Goal: Task Accomplishment & Management: Complete application form

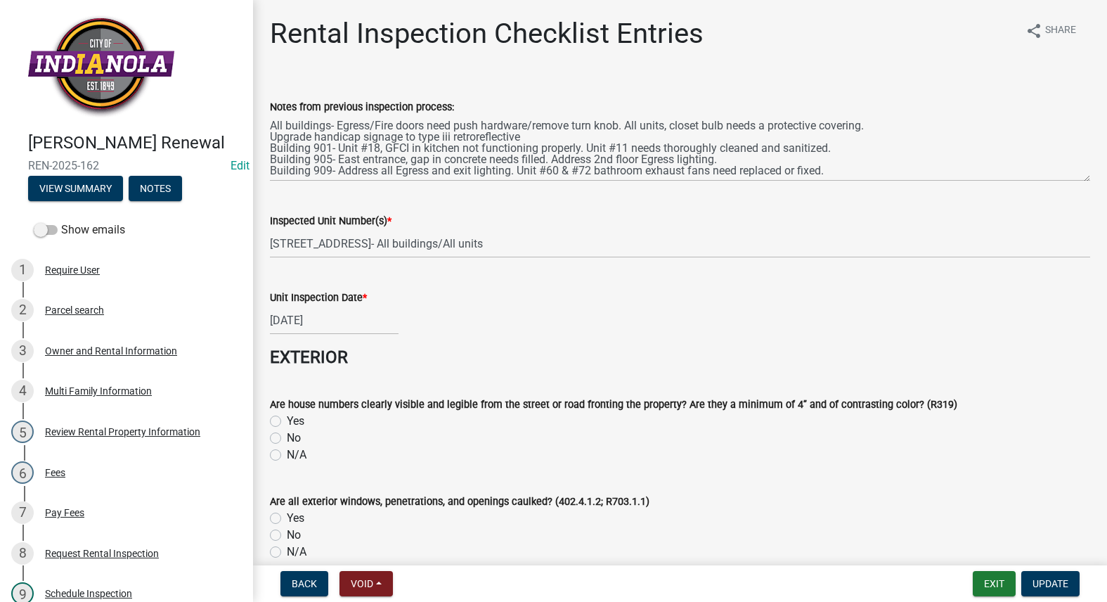
select select "3237a74e-59b5-424e-94fe-d72df491538c"
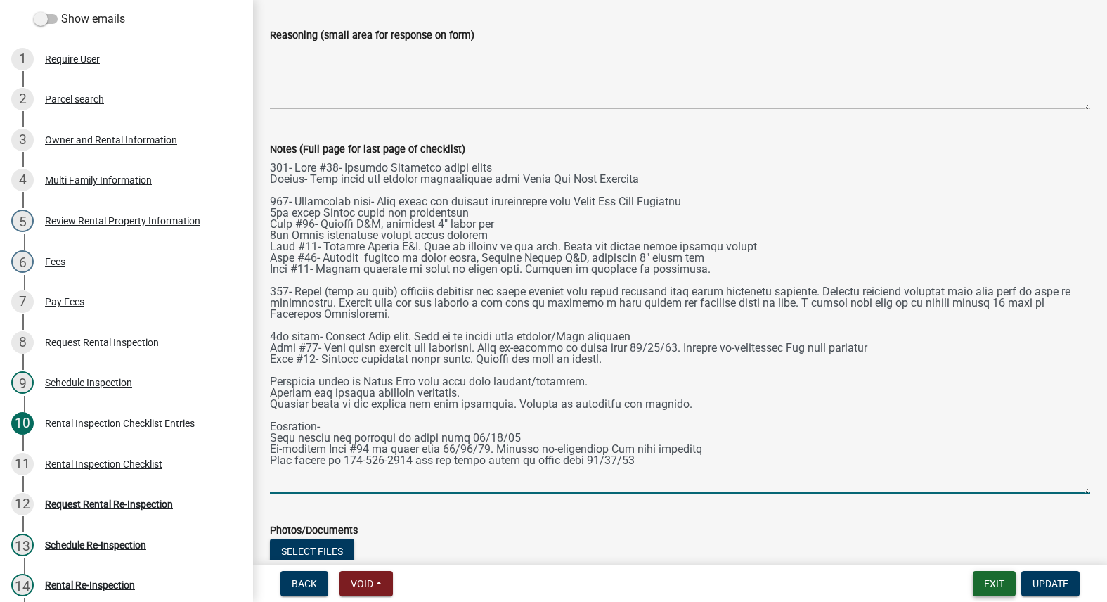
click at [996, 580] on button "Exit" at bounding box center [994, 583] width 43 height 25
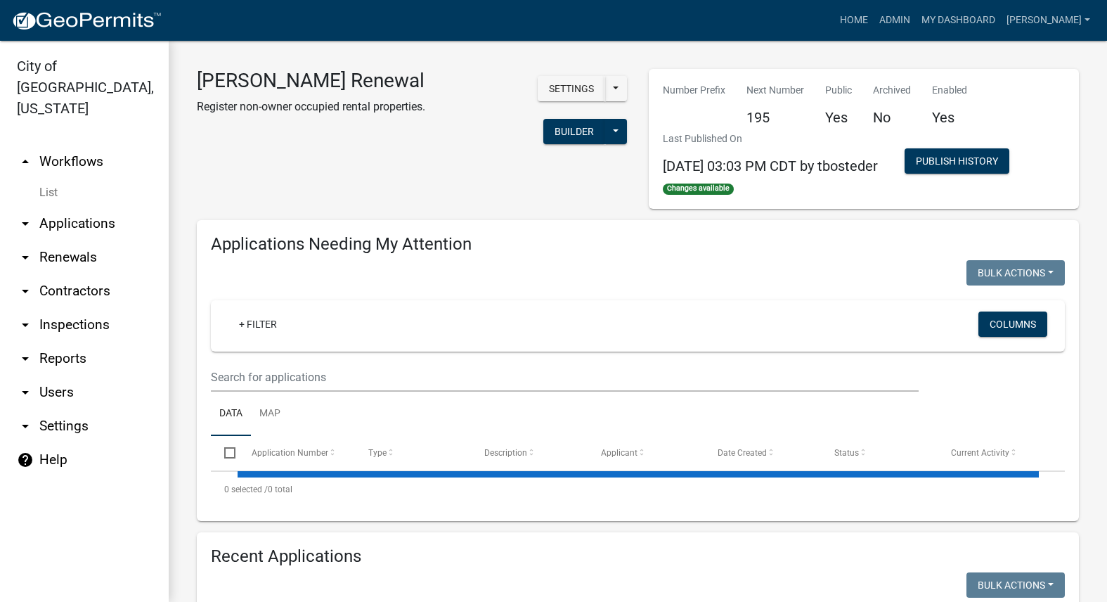
select select "3: 100"
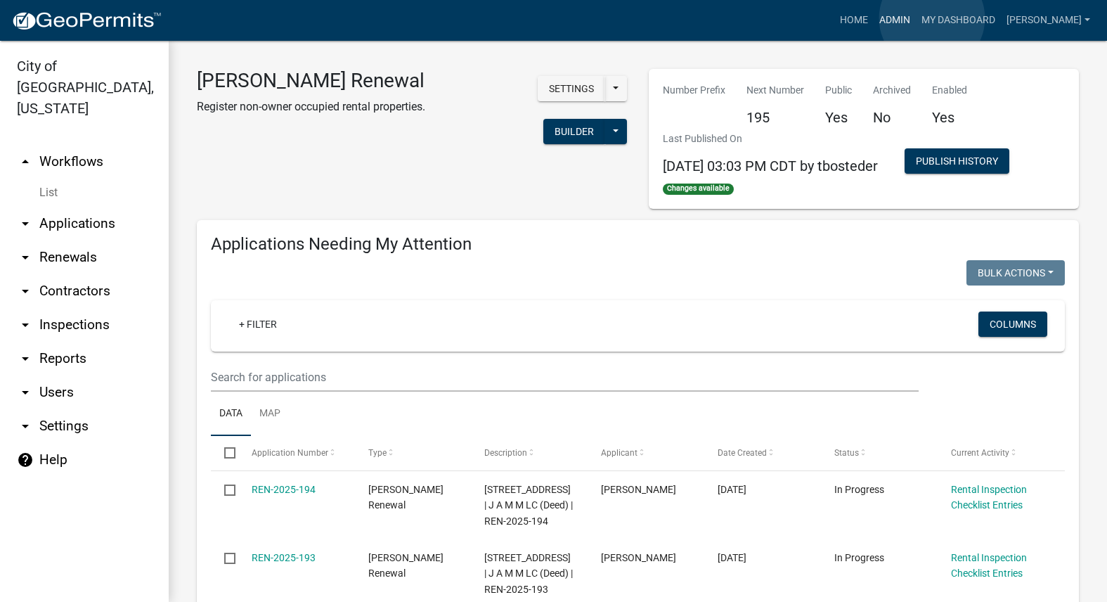
click at [916, 18] on link "Admin" at bounding box center [894, 20] width 42 height 27
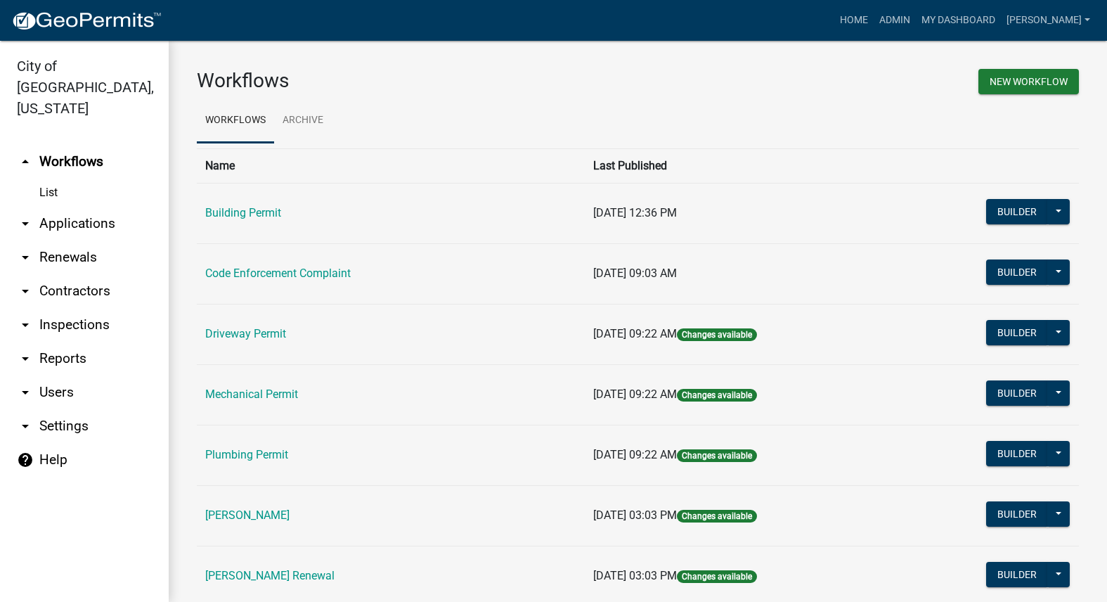
click at [231, 514] on link "[PERSON_NAME]" at bounding box center [247, 514] width 84 height 13
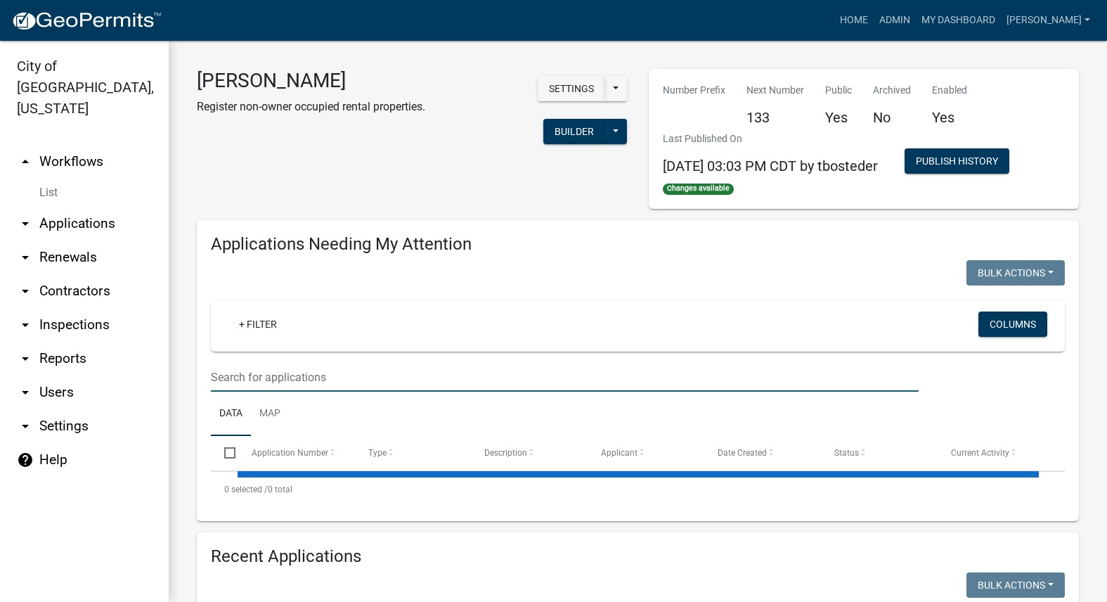
click at [280, 375] on input "text" at bounding box center [565, 377] width 708 height 29
select select "3: 100"
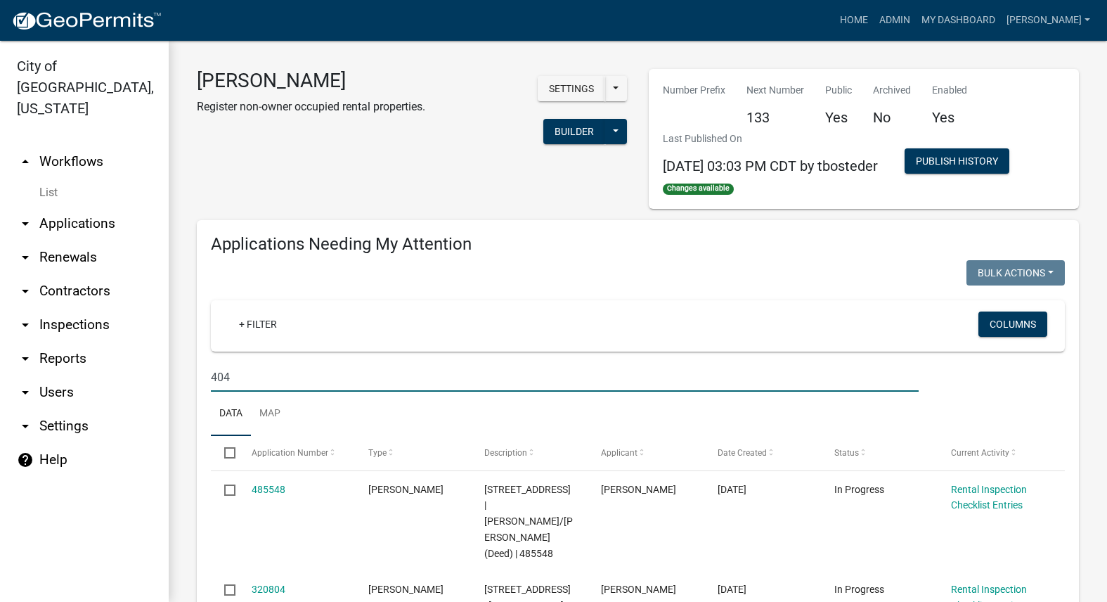
type input "404"
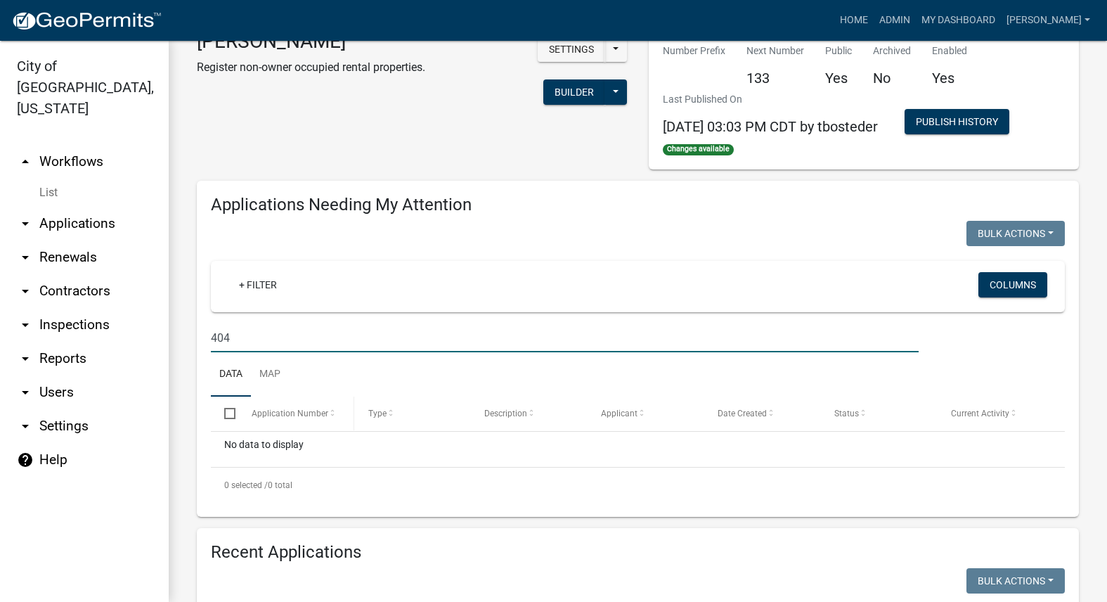
scroll to position [281, 0]
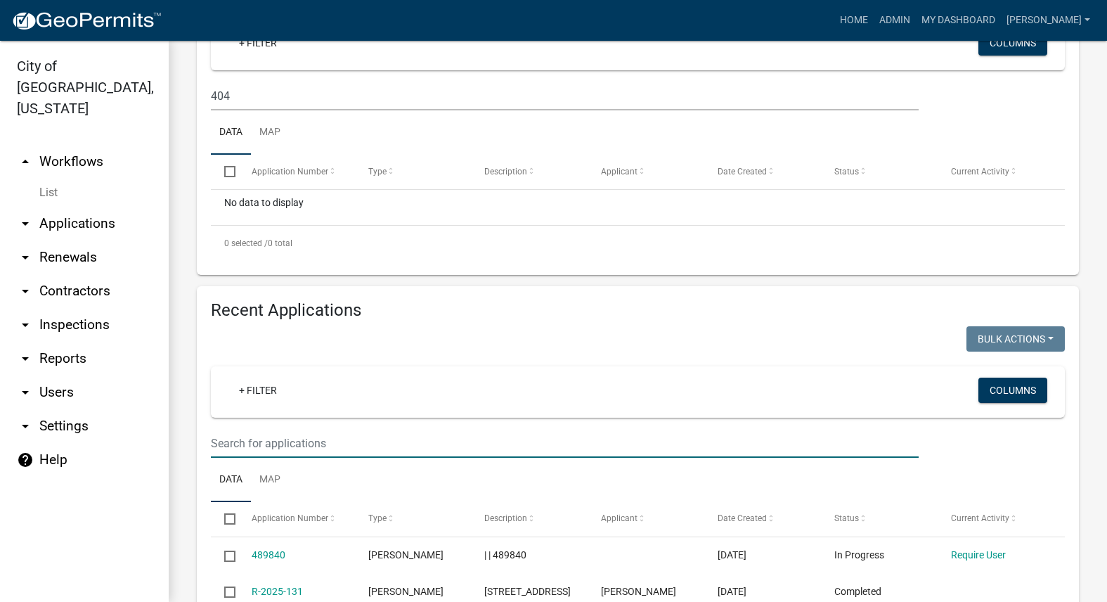
click at [349, 439] on input "text" at bounding box center [565, 443] width 708 height 29
type input "404"
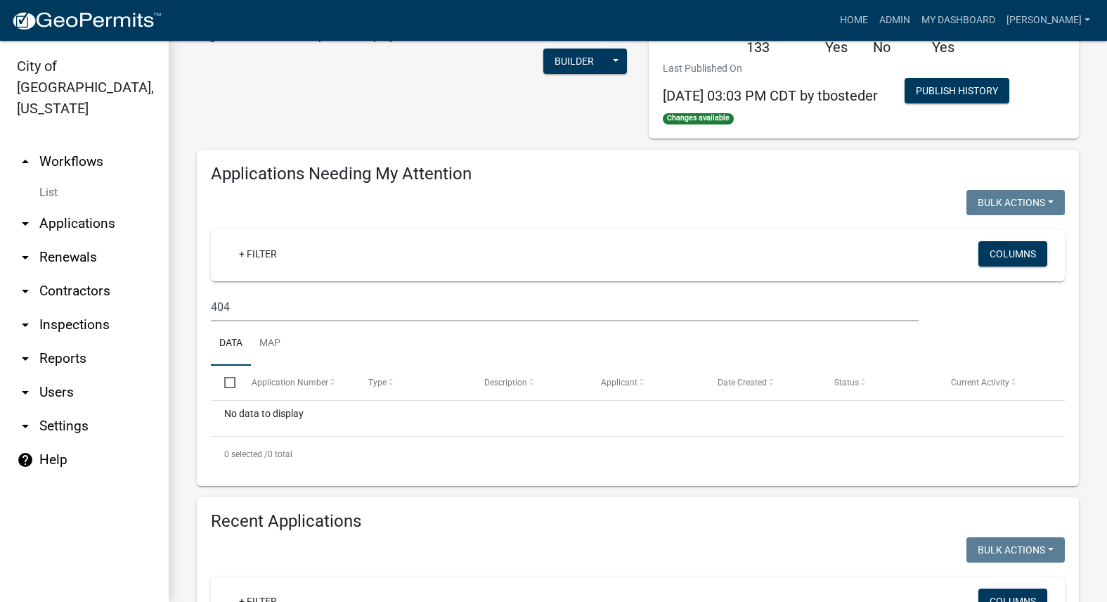
scroll to position [0, 0]
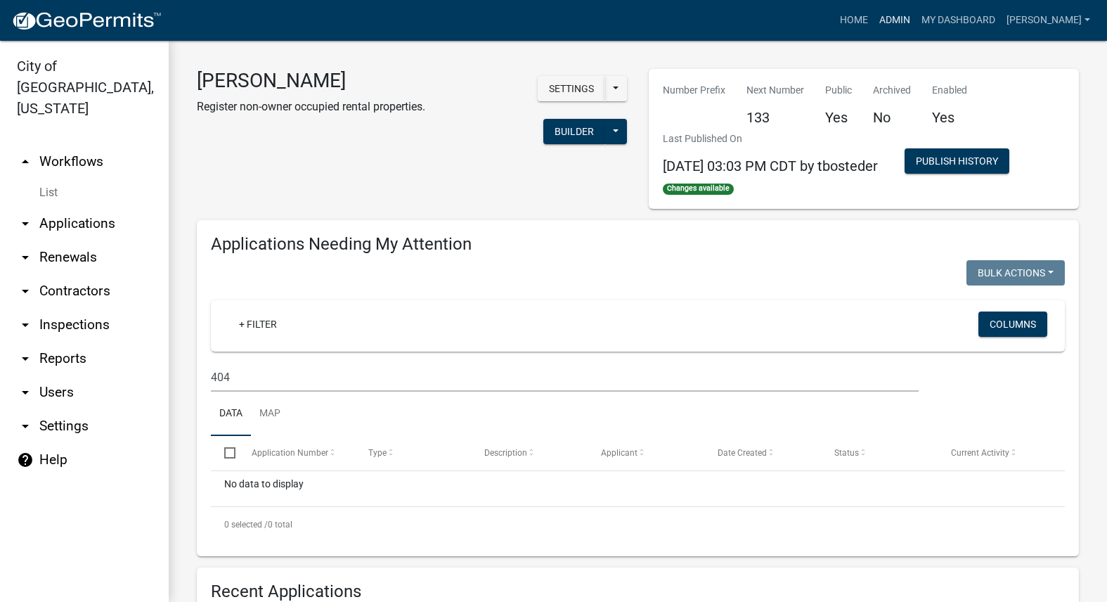
click at [916, 15] on link "Admin" at bounding box center [894, 20] width 42 height 27
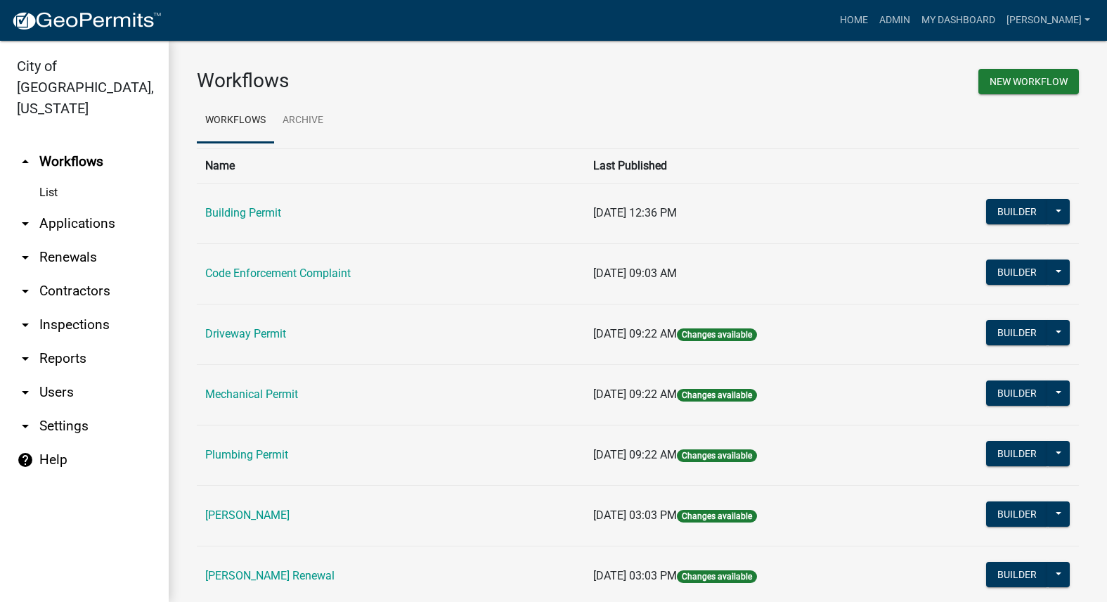
click at [272, 571] on link "[PERSON_NAME] Renewal" at bounding box center [269, 574] width 129 height 13
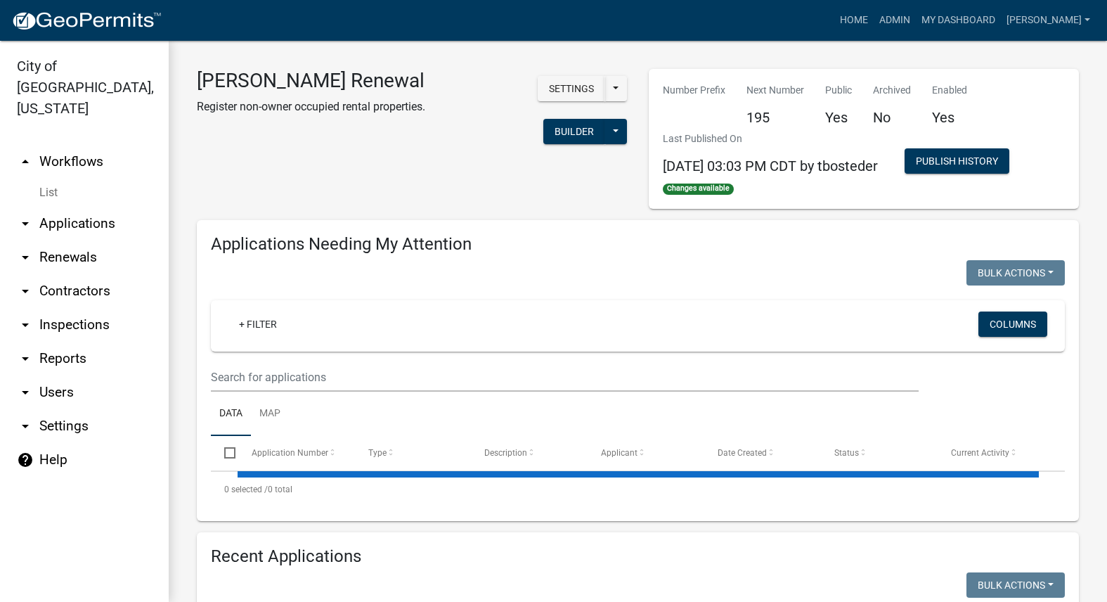
select select "3: 100"
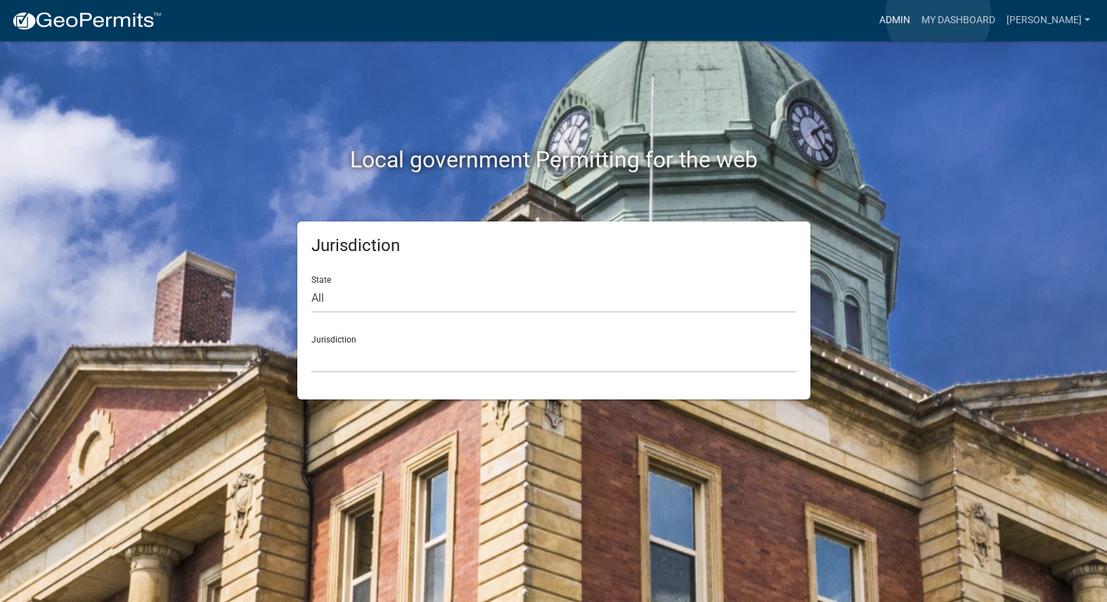
click at [916, 15] on link "Admin" at bounding box center [894, 20] width 42 height 27
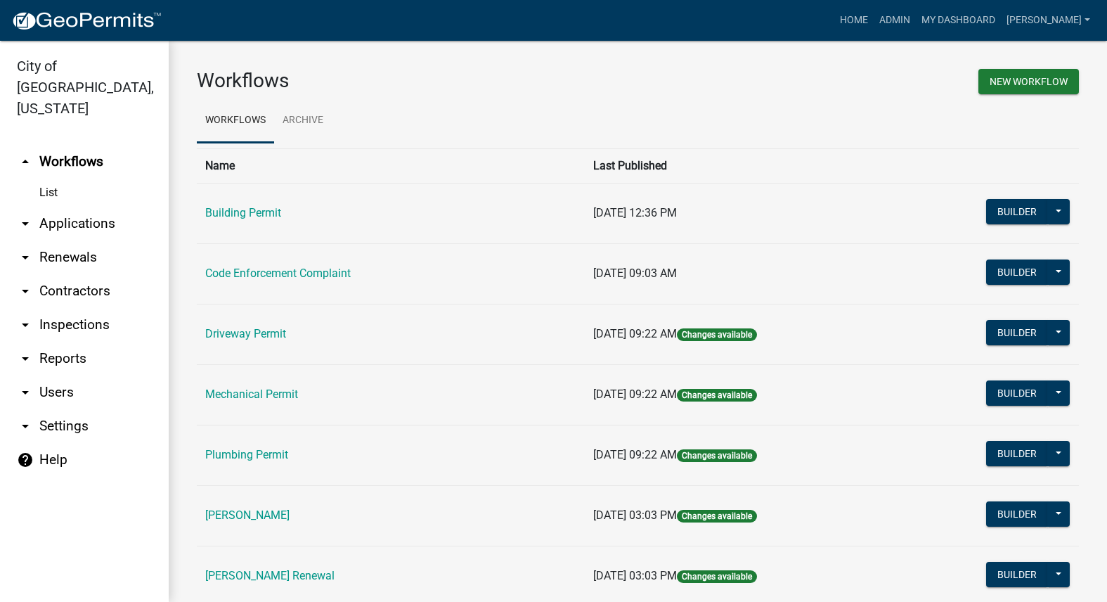
click at [270, 511] on link "[PERSON_NAME]" at bounding box center [247, 514] width 84 height 13
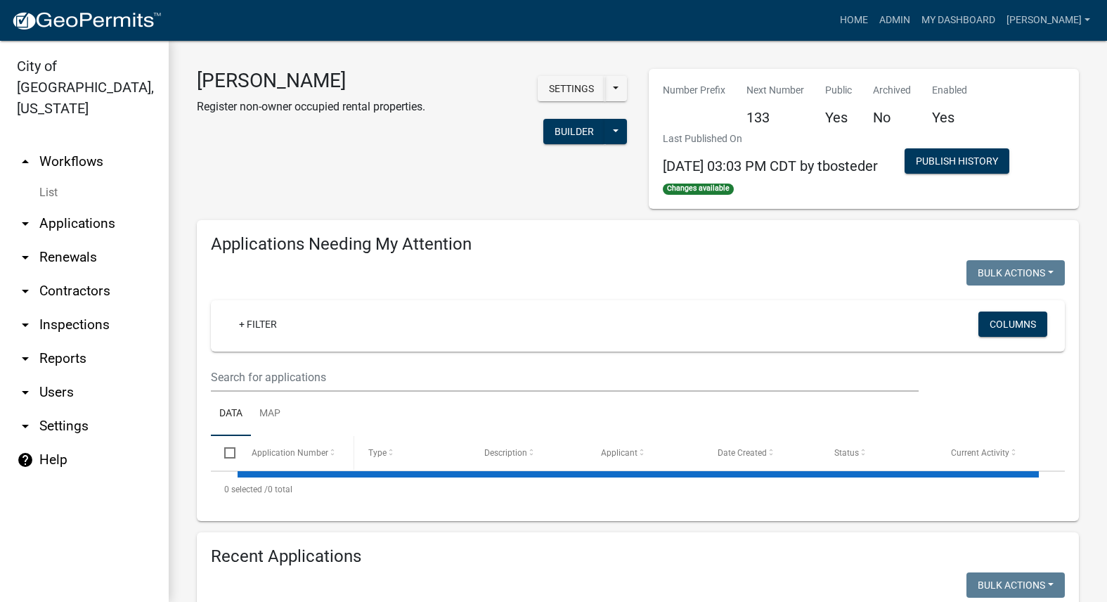
select select "3: 100"
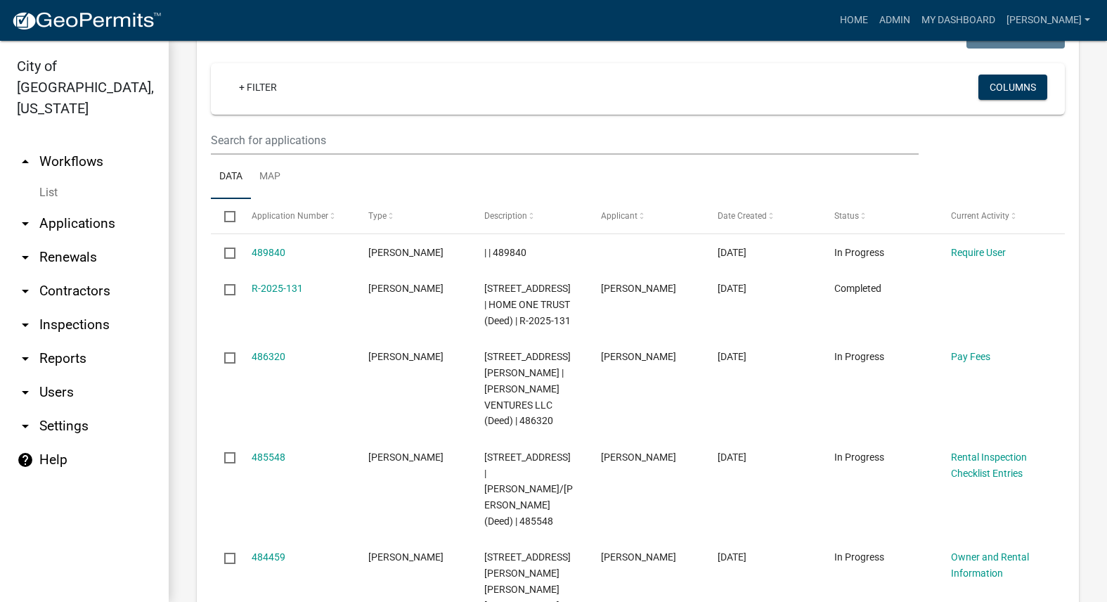
scroll to position [1476, 0]
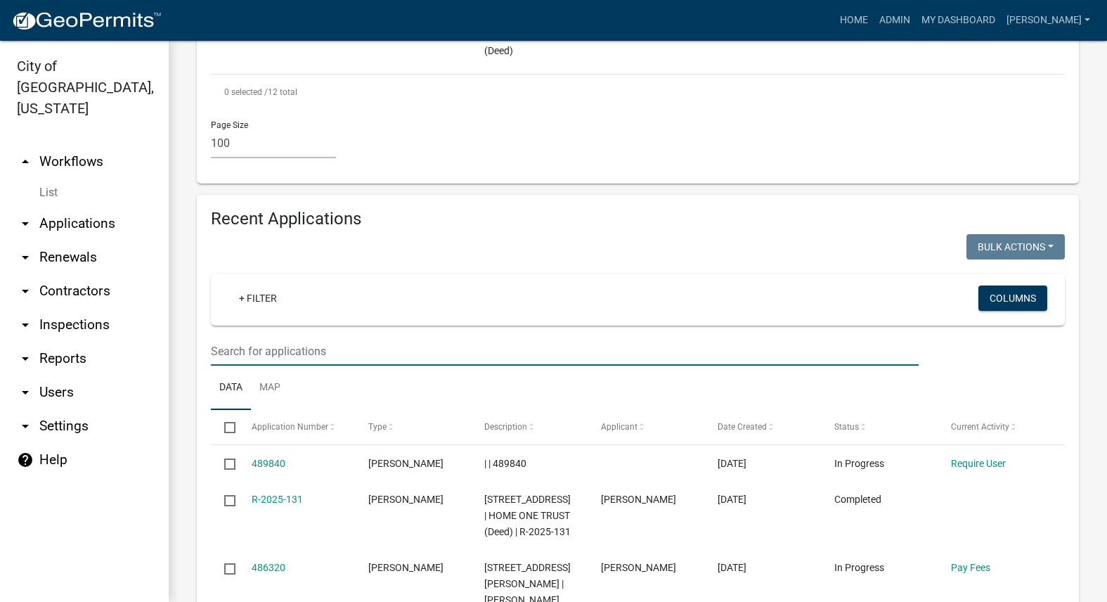
click at [343, 337] on input "text" at bounding box center [565, 351] width 708 height 29
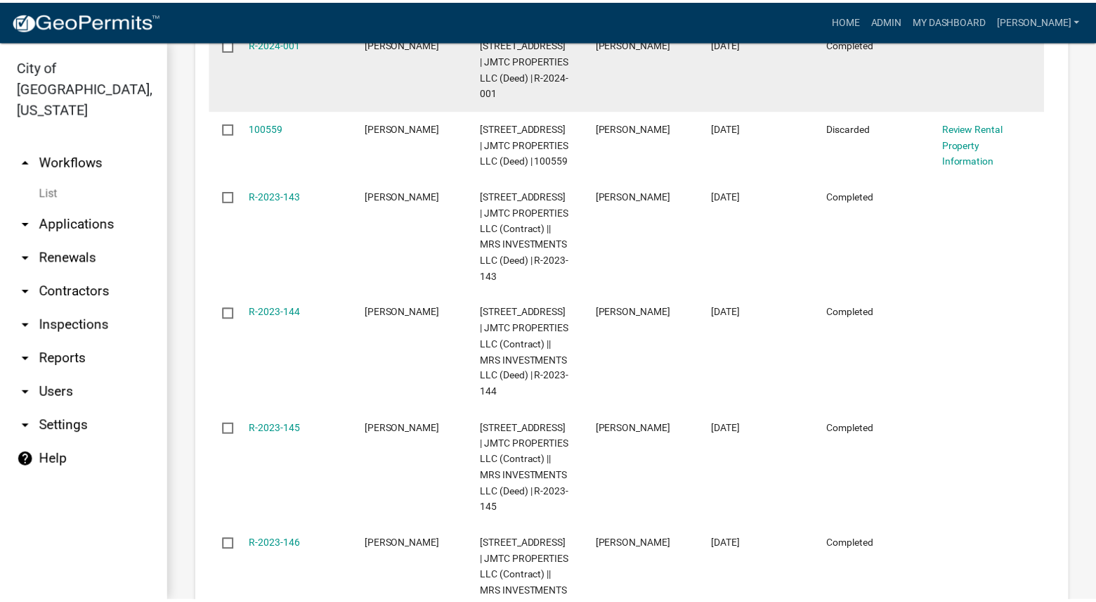
scroll to position [2108, 0]
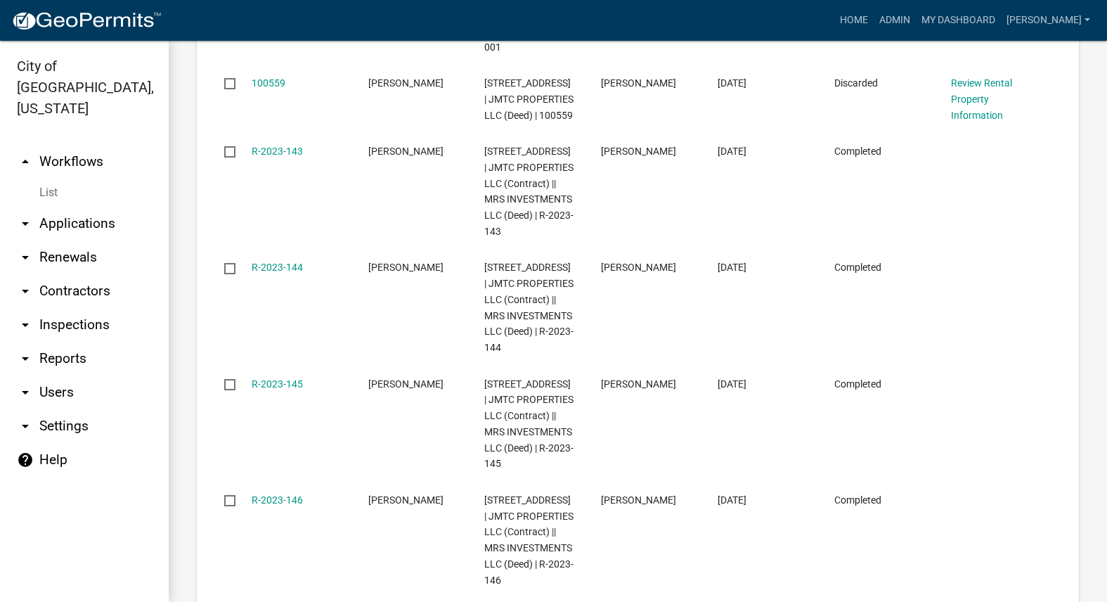
type input "JMTC"
click at [290, 378] on link "R-2023-145" at bounding box center [277, 383] width 51 height 11
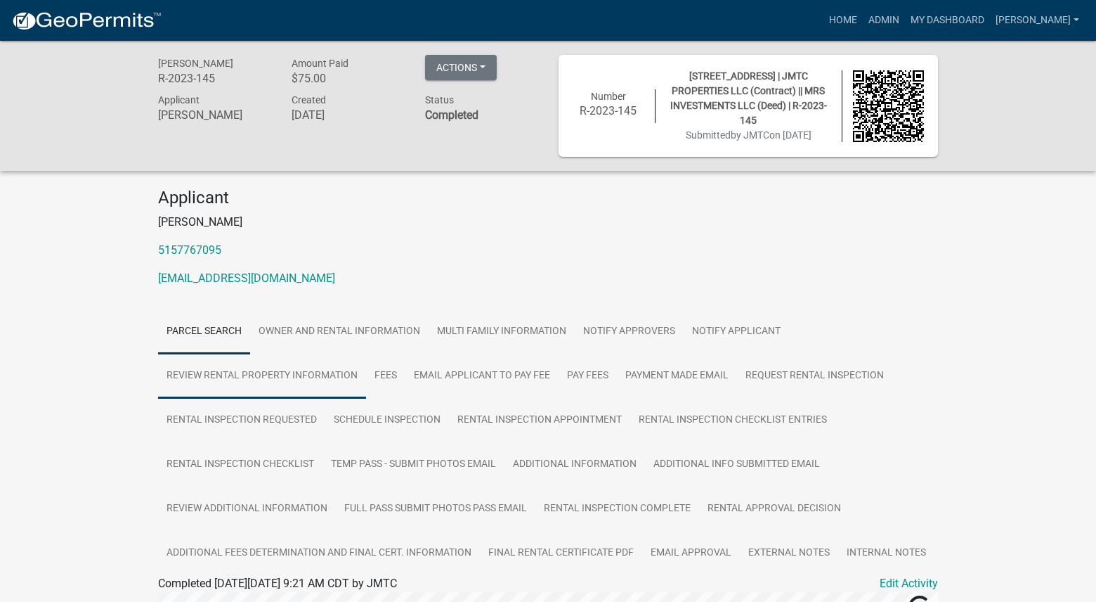
scroll to position [141, 0]
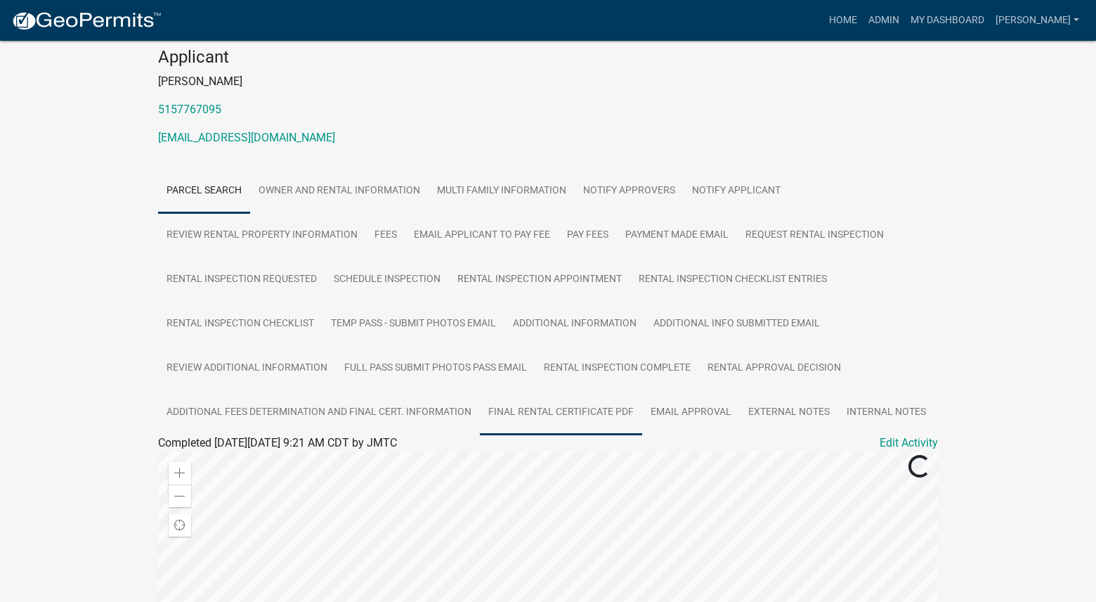
click at [512, 406] on link "Final Rental Certificate PDF" at bounding box center [561, 412] width 162 height 45
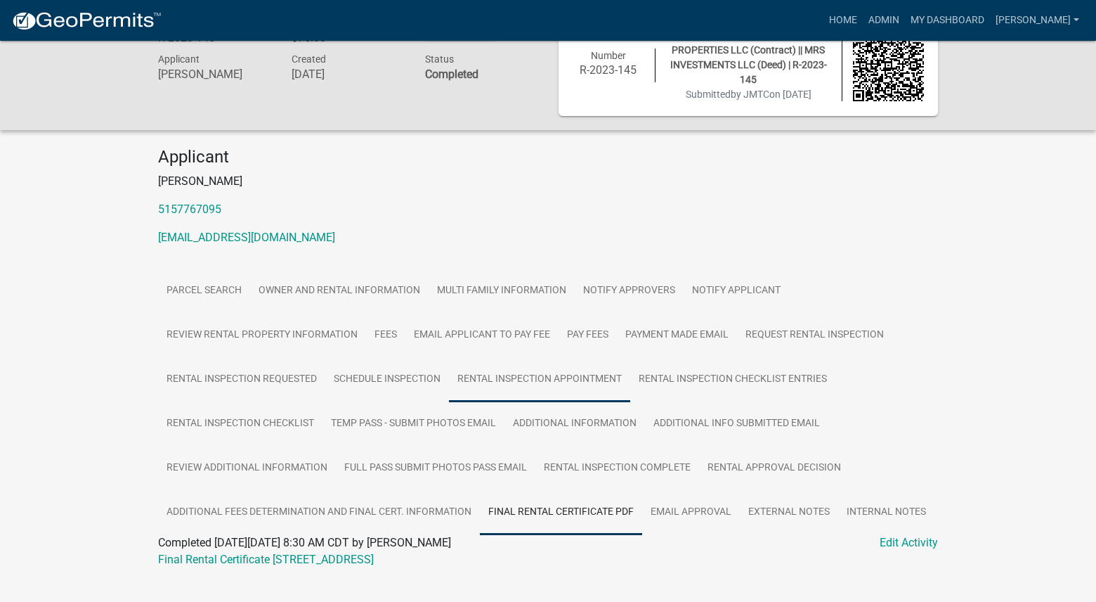
scroll to position [64, 0]
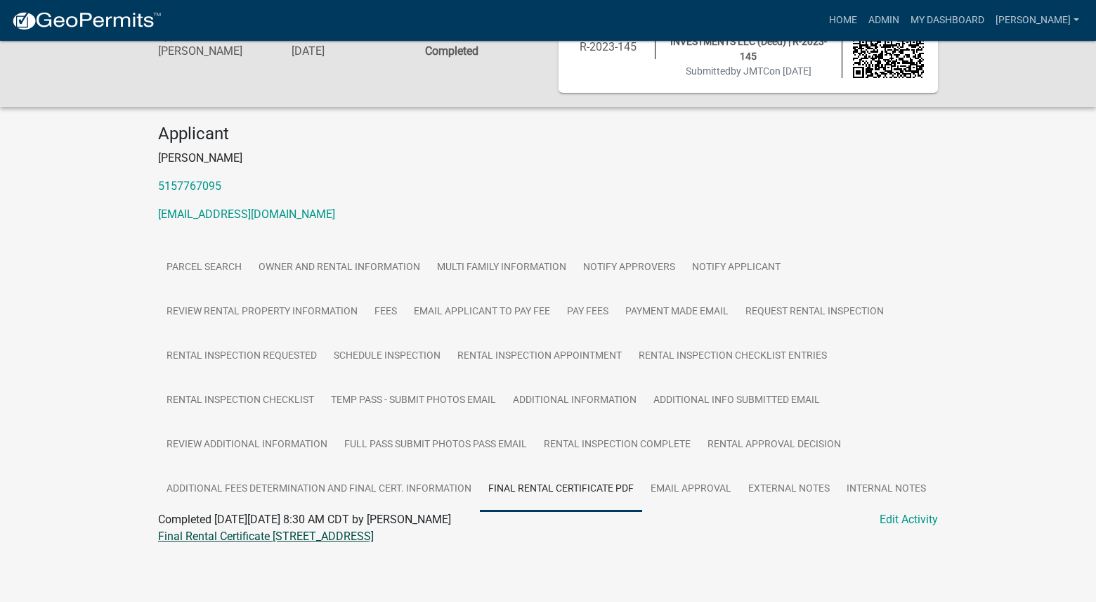
click at [291, 534] on link "Final Rental Certificate 1111 N 6TH ST" at bounding box center [266, 535] width 216 height 13
click at [905, 18] on link "Admin" at bounding box center [884, 20] width 42 height 27
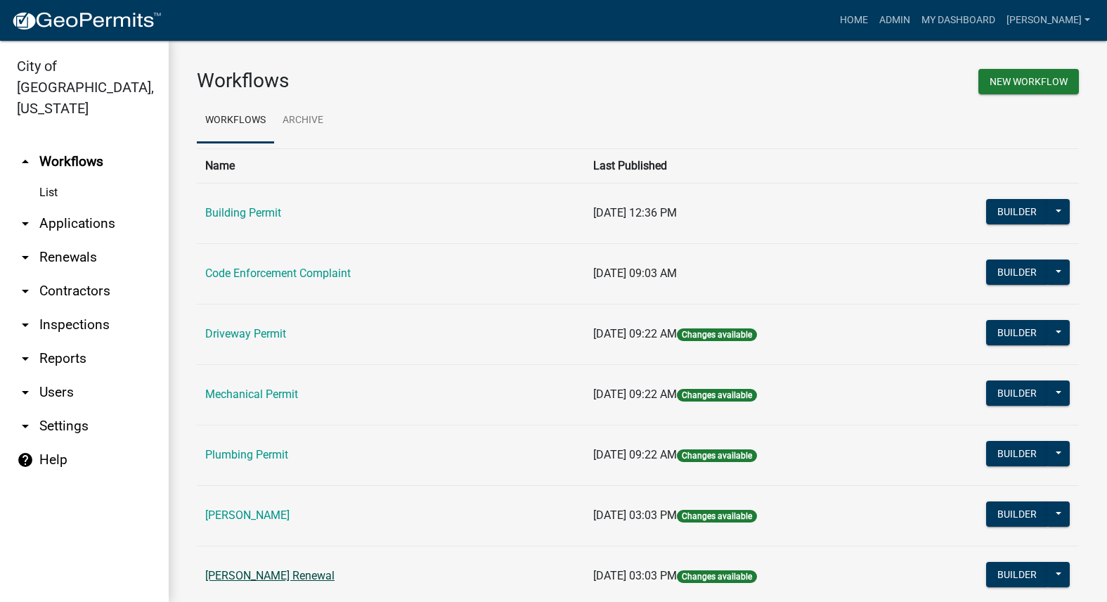
click at [283, 570] on link "[PERSON_NAME] Renewal" at bounding box center [269, 574] width 129 height 13
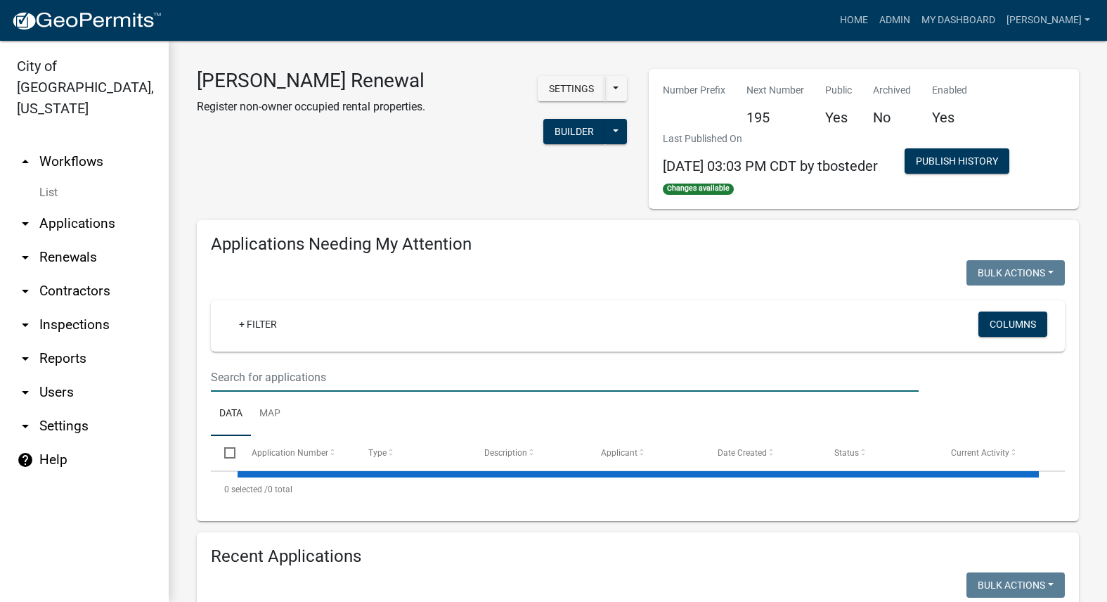
click at [294, 372] on input "text" at bounding box center [565, 377] width 708 height 29
select select "3: 100"
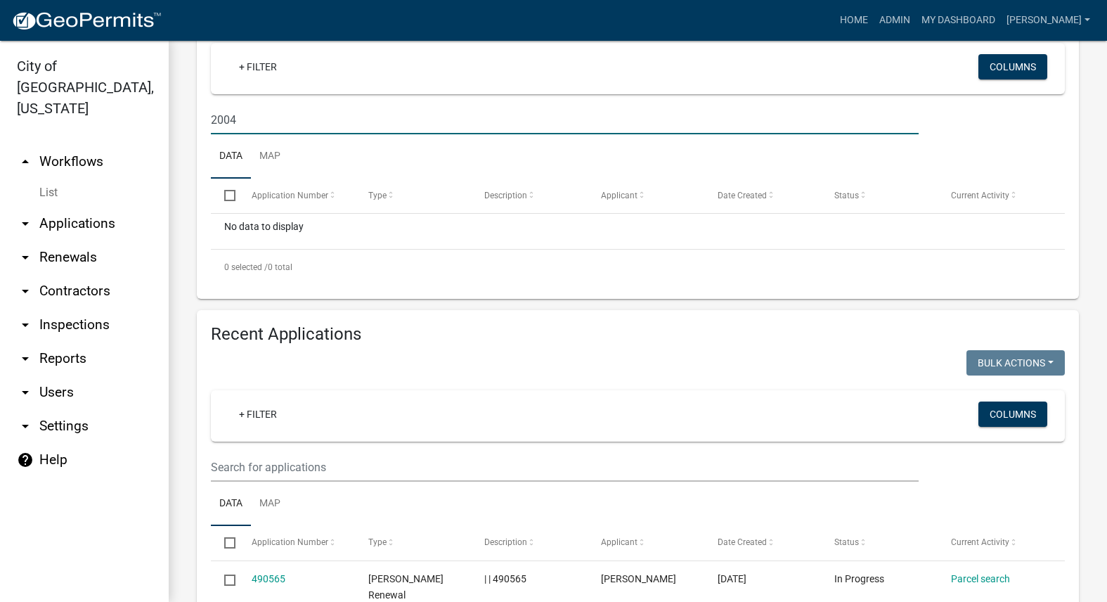
scroll to position [281, 0]
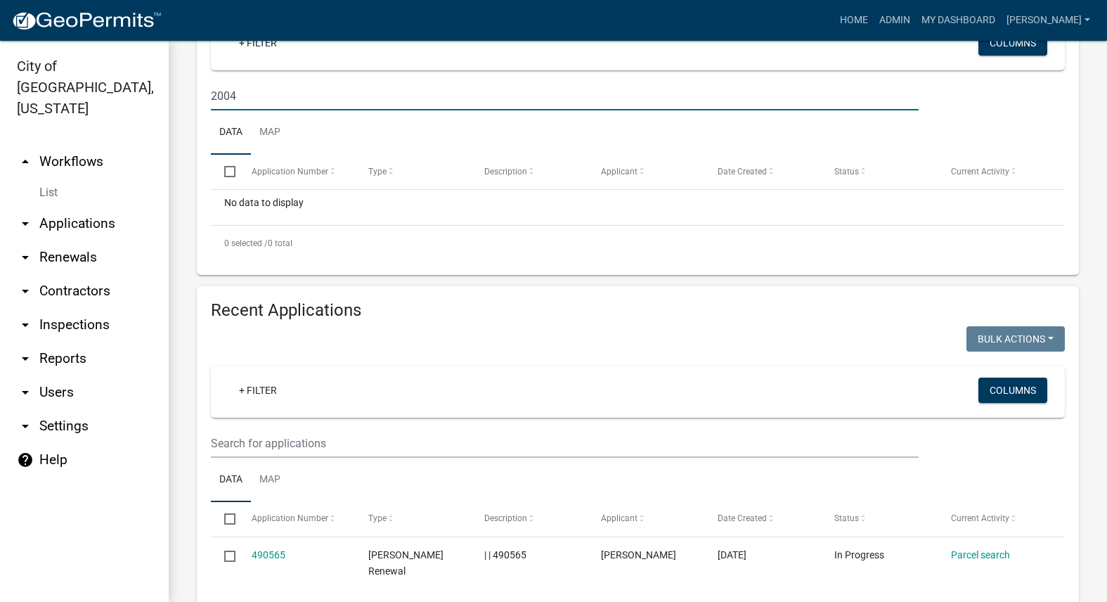
type input "2004"
click at [332, 448] on input "text" at bounding box center [565, 443] width 708 height 29
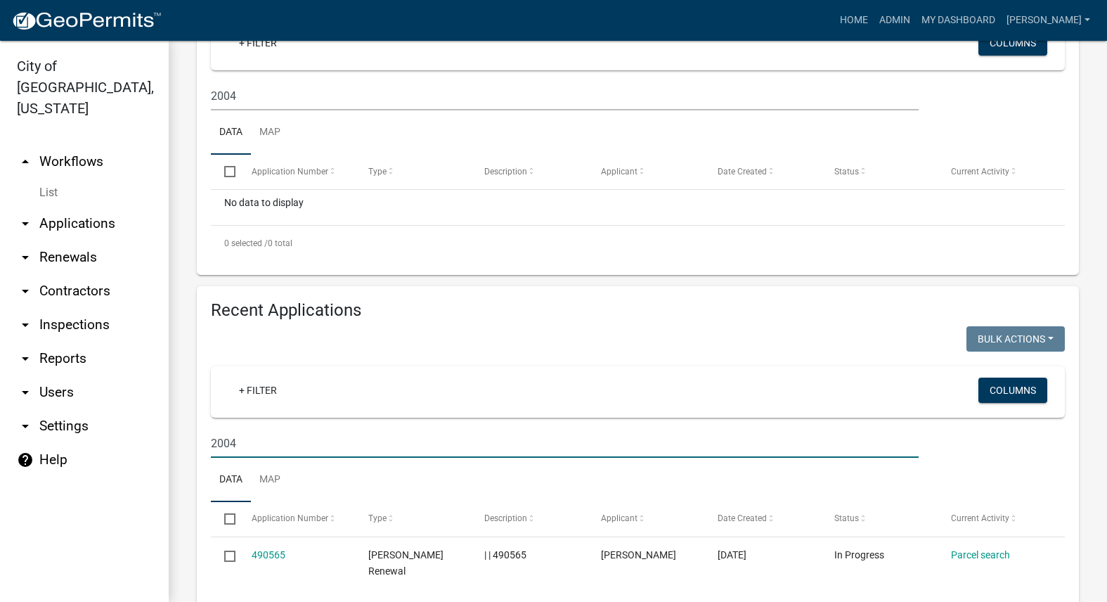
type input "2004"
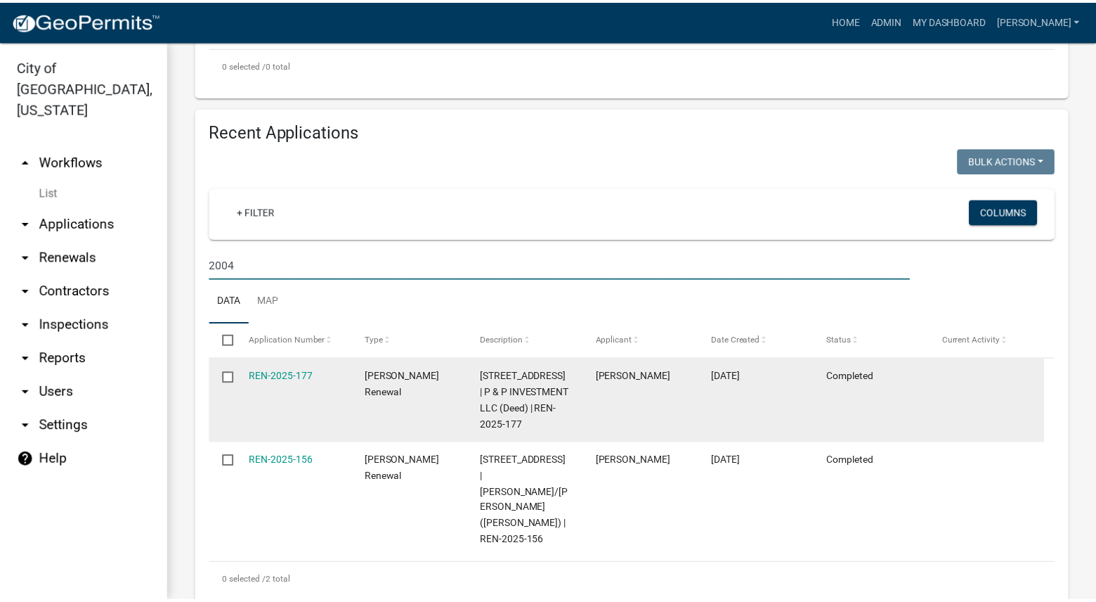
scroll to position [562, 0]
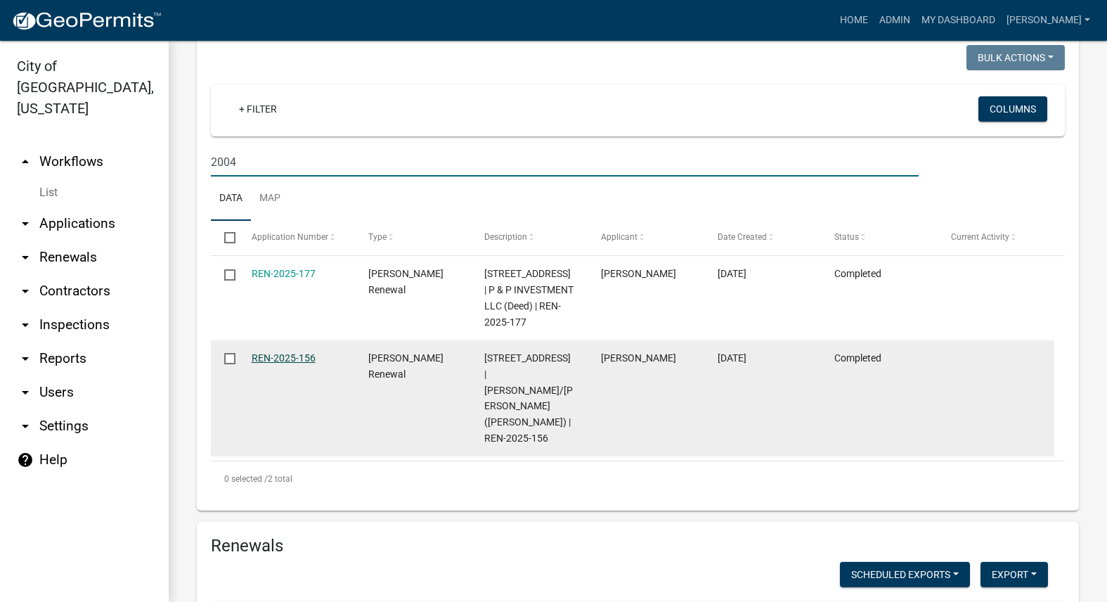
click at [282, 355] on link "REN-2025-156" at bounding box center [284, 357] width 64 height 11
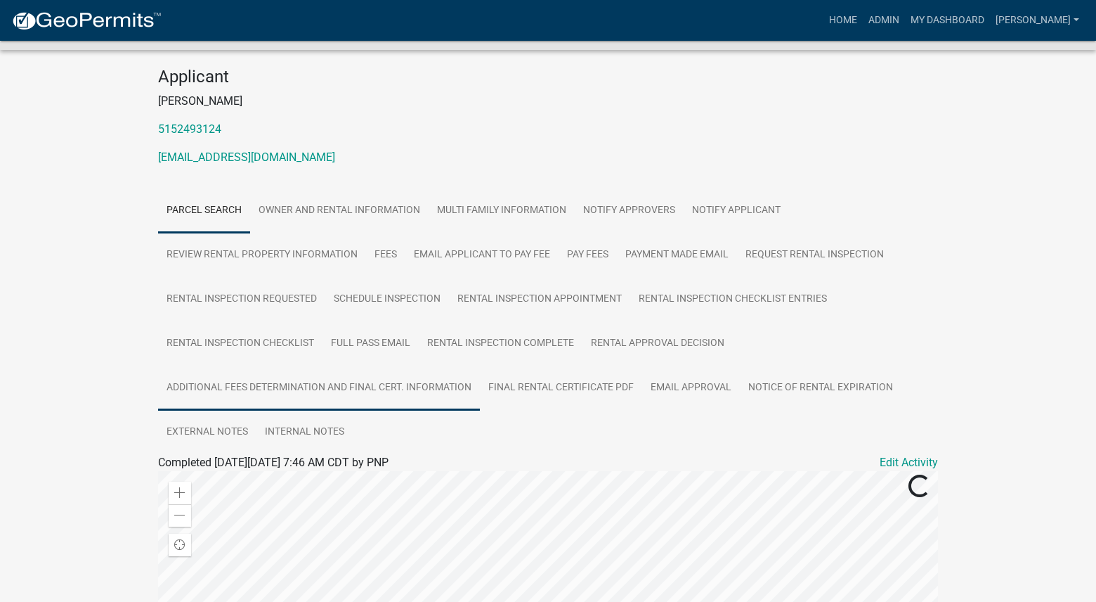
scroll to position [141, 0]
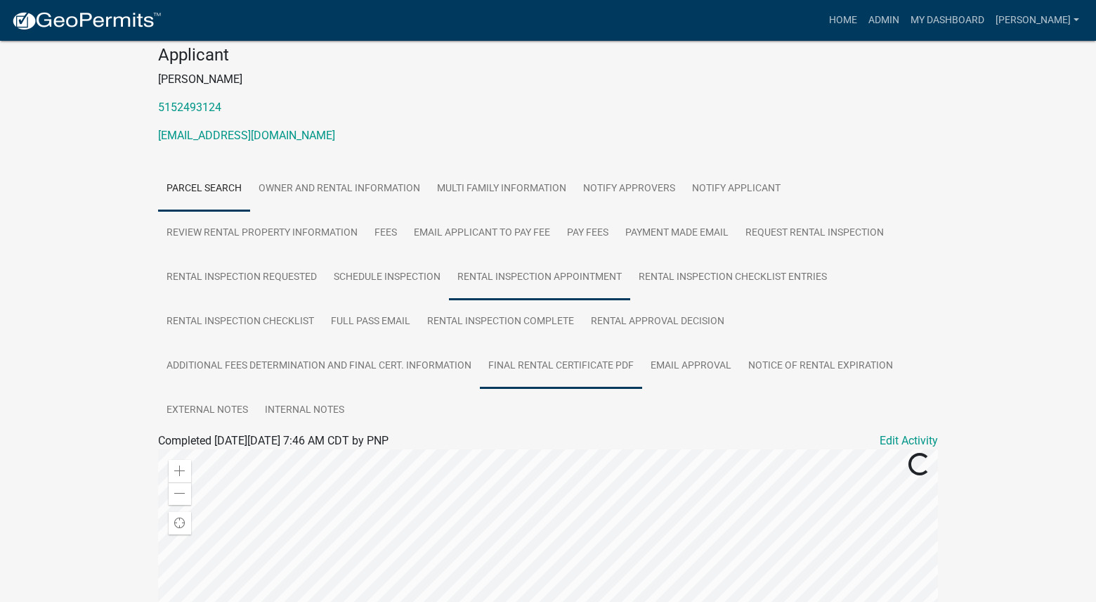
click at [531, 353] on link "Final Rental Certificate PDF" at bounding box center [561, 366] width 162 height 45
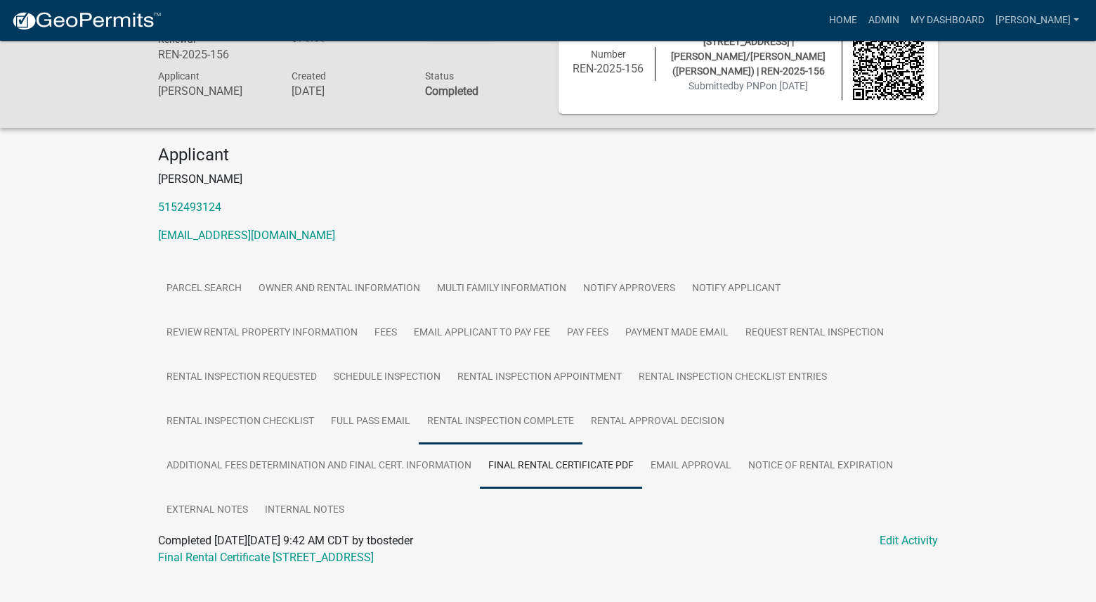
scroll to position [64, 0]
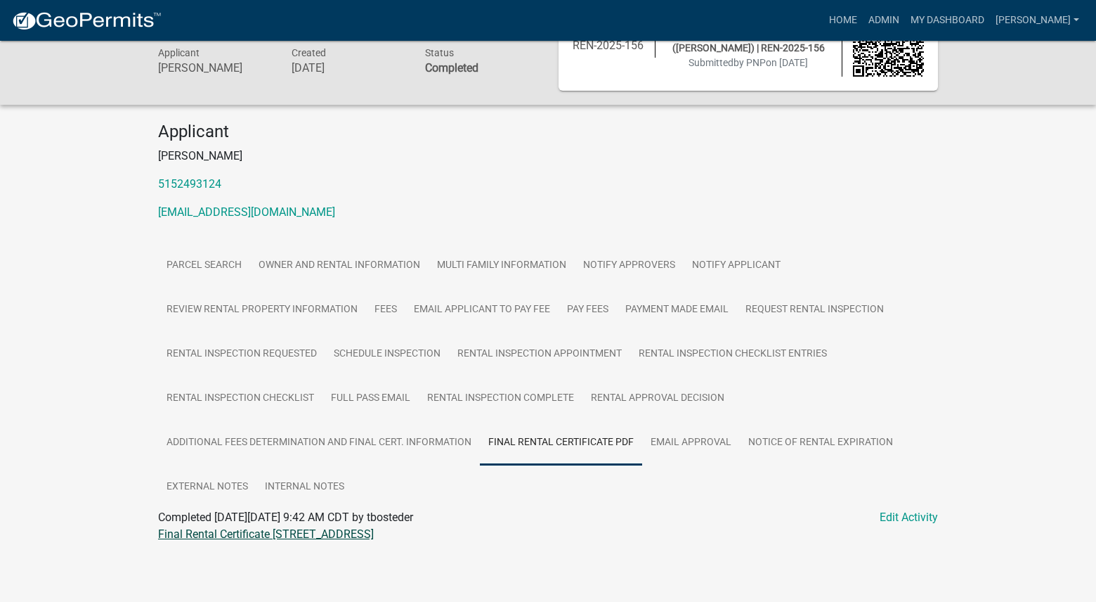
click at [316, 538] on link "Final Rental Certificate 2004 W 4TH AVE # 11" at bounding box center [266, 533] width 216 height 13
click at [905, 10] on link "Admin" at bounding box center [884, 20] width 42 height 27
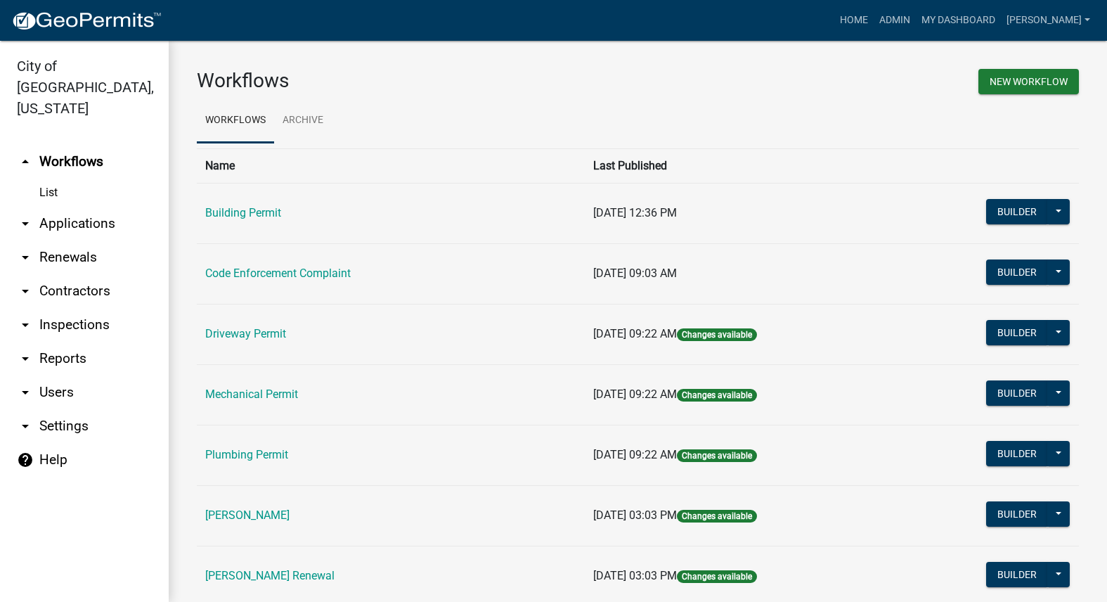
click at [257, 577] on link "[PERSON_NAME] Renewal" at bounding box center [269, 574] width 129 height 13
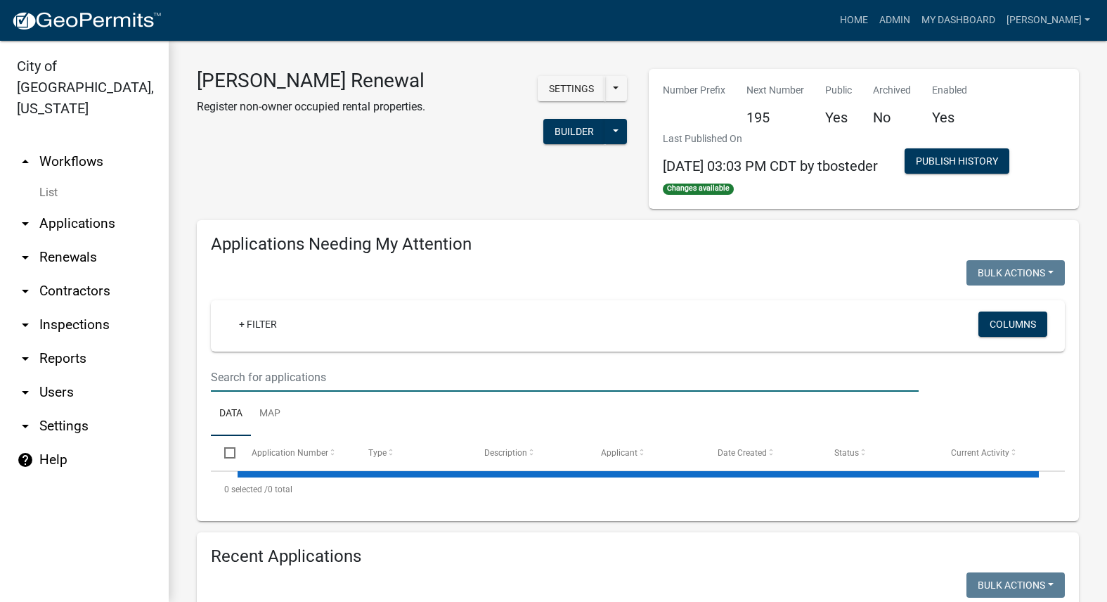
click at [317, 367] on input "text" at bounding box center [565, 377] width 708 height 29
select select "3: 100"
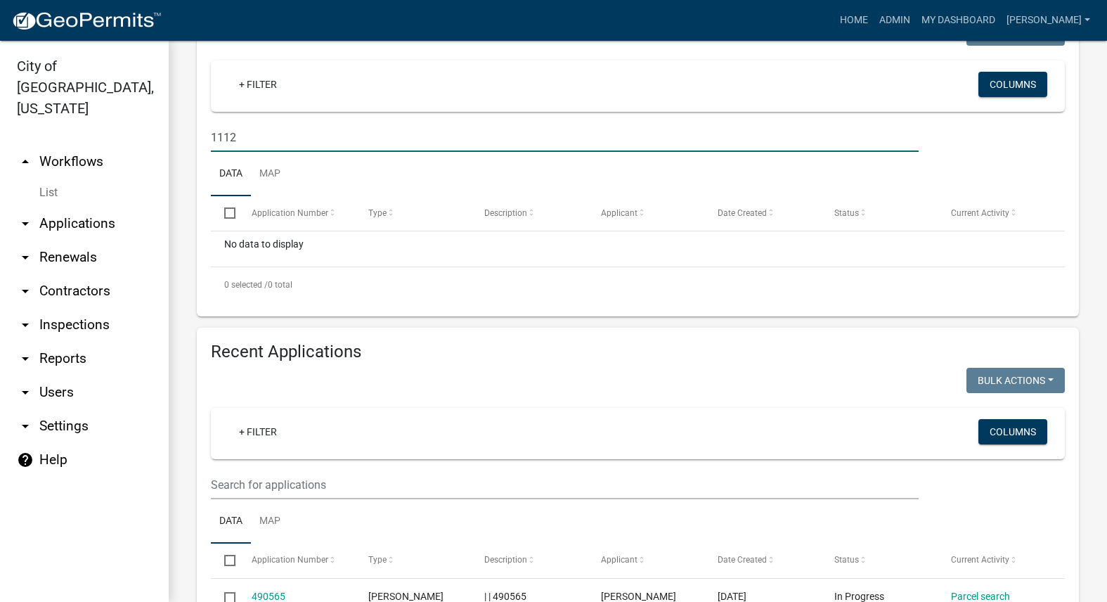
scroll to position [281, 0]
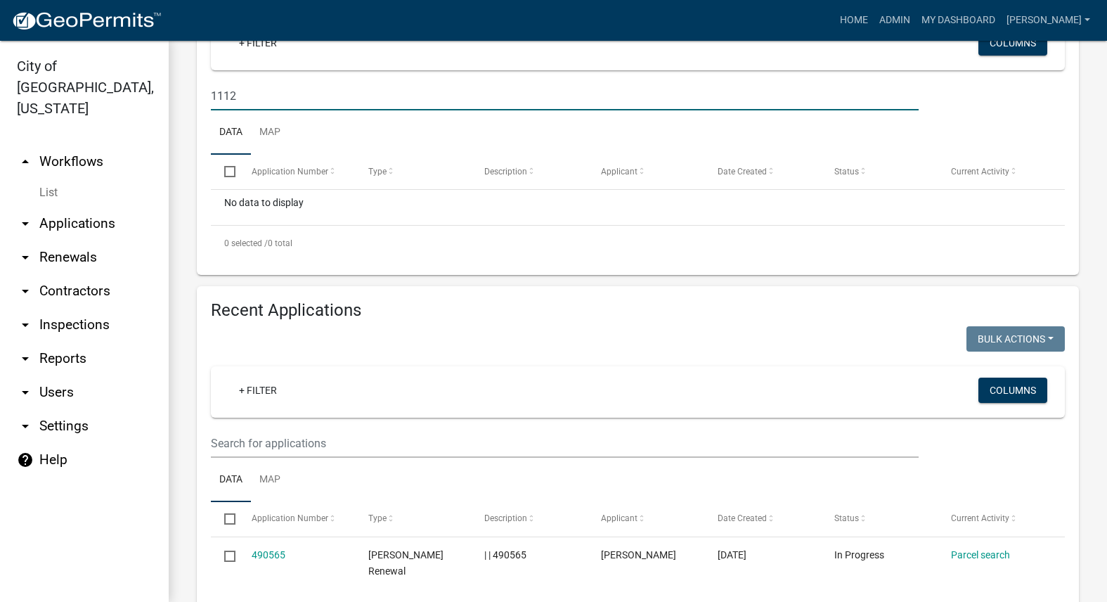
type input "1112"
click at [516, 433] on input "text" at bounding box center [565, 443] width 708 height 29
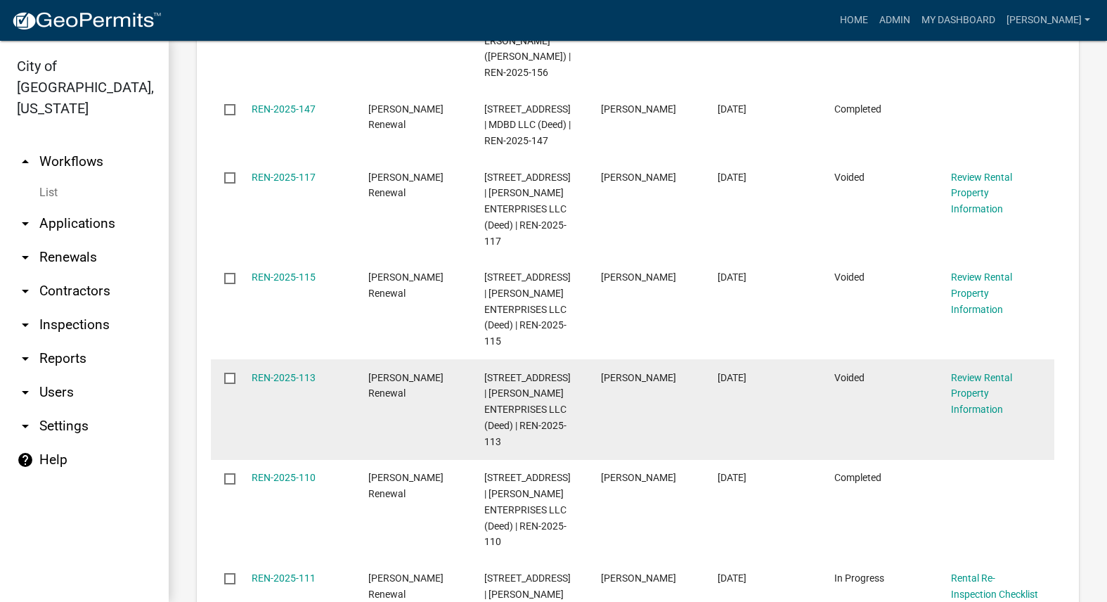
scroll to position [914, 0]
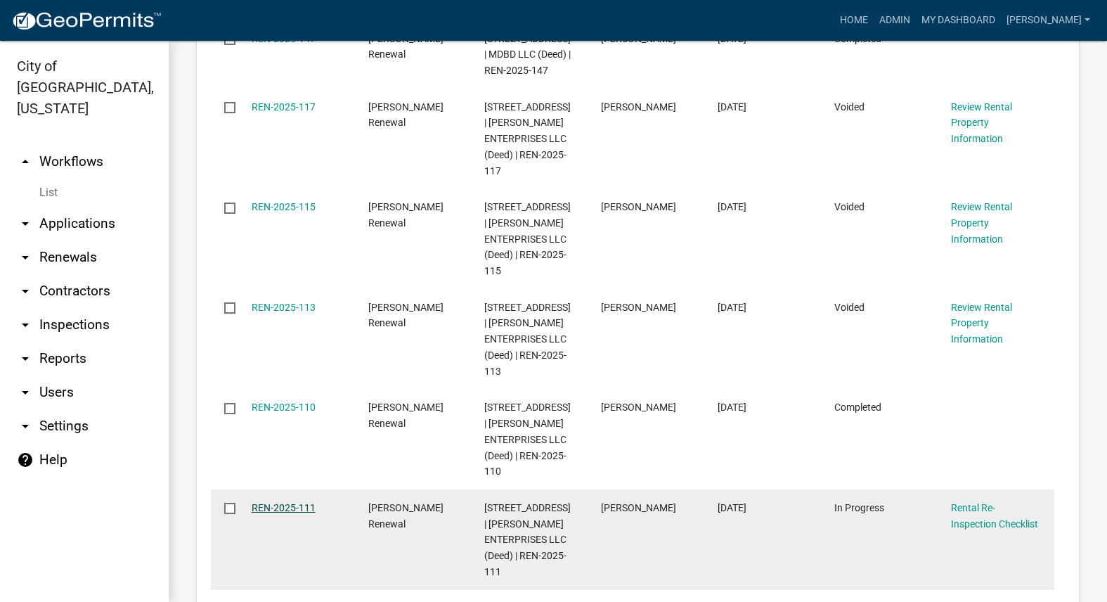
type input "1112"
click at [308, 507] on link "REN-2025-111" at bounding box center [284, 507] width 64 height 11
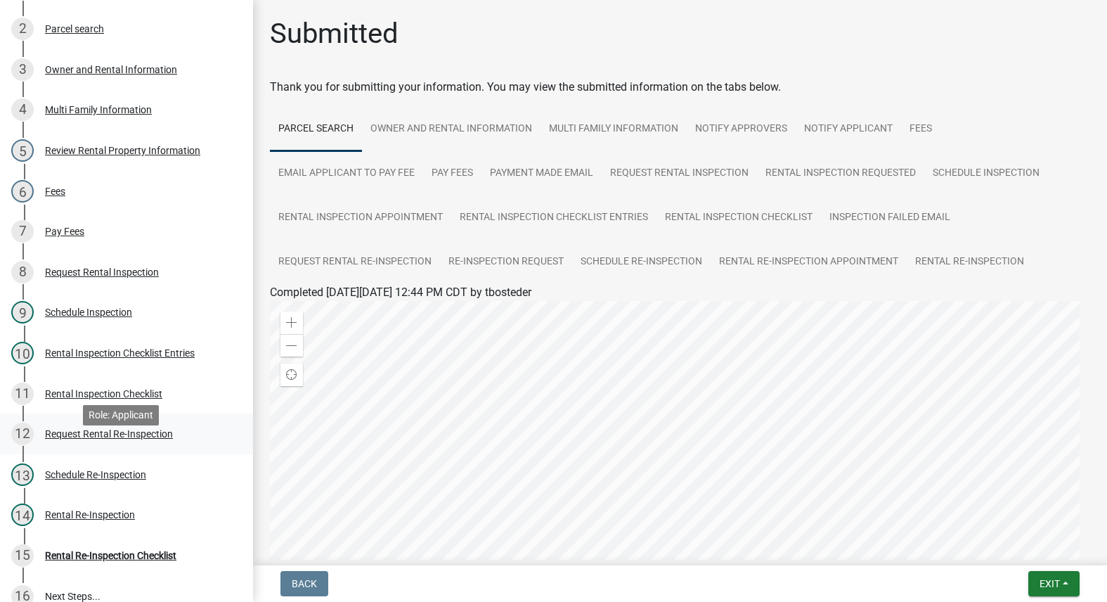
scroll to position [422, 0]
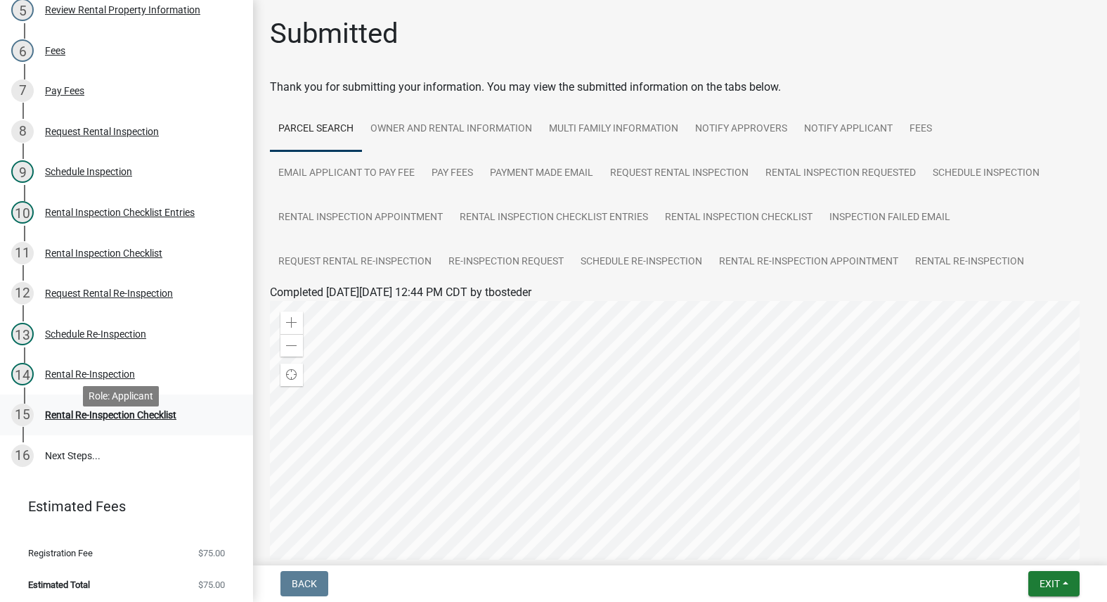
click at [98, 420] on div "Rental Re-Inspection Checklist" at bounding box center [110, 415] width 131 height 10
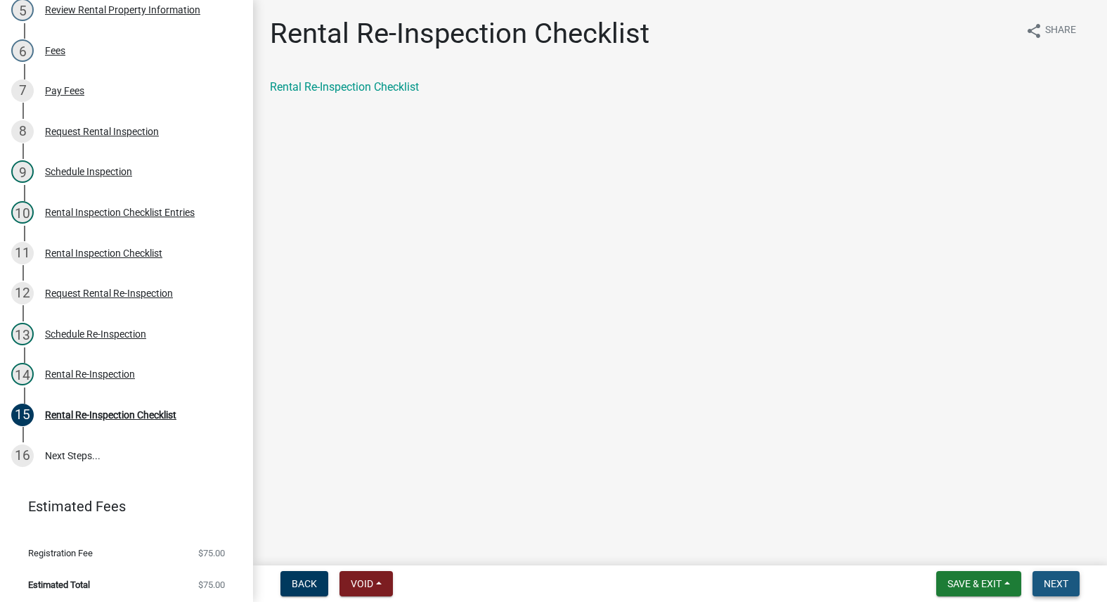
drag, startPoint x: 1050, startPoint y: 592, endPoint x: 1053, endPoint y: 581, distance: 11.1
click at [1053, 585] on button "Next" at bounding box center [1055, 583] width 47 height 25
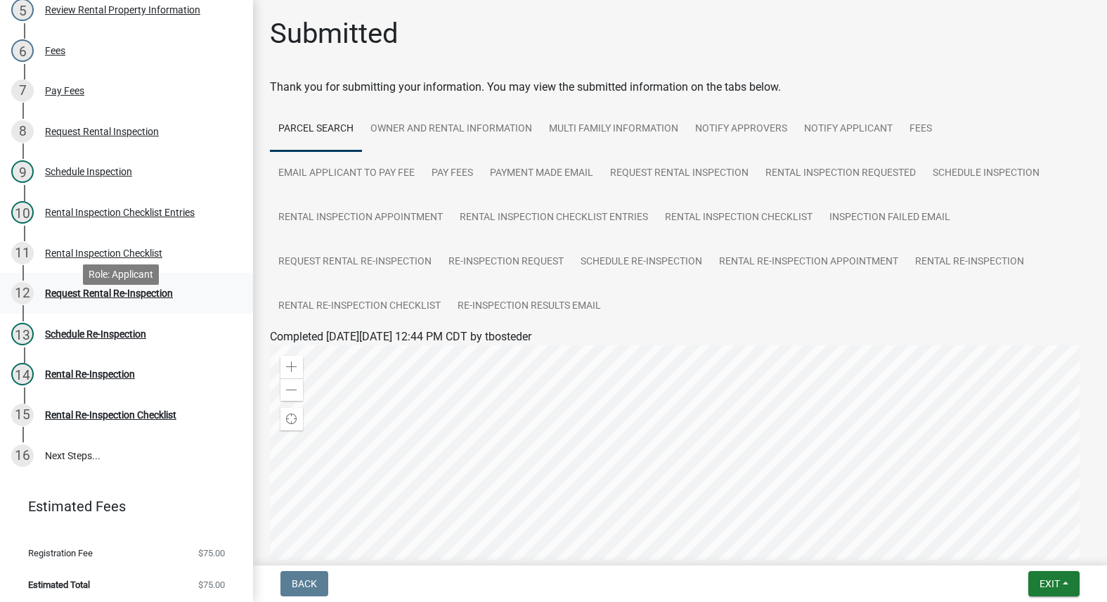
click at [130, 298] on div "Request Rental Re-Inspection" at bounding box center [109, 293] width 128 height 10
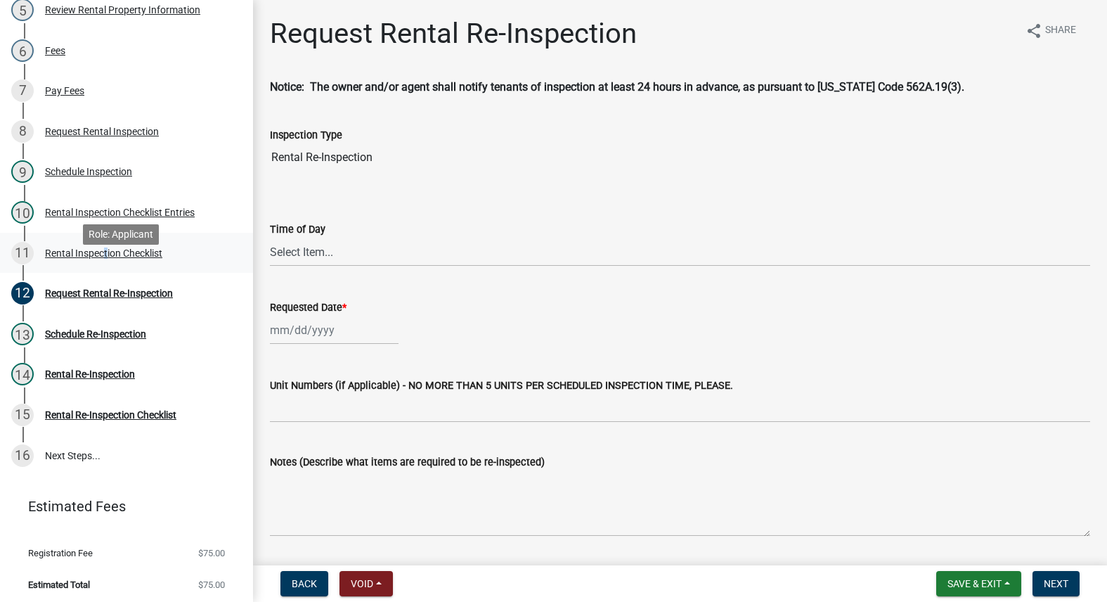
click at [101, 258] on div "Rental Inspection Checklist" at bounding box center [103, 253] width 117 height 10
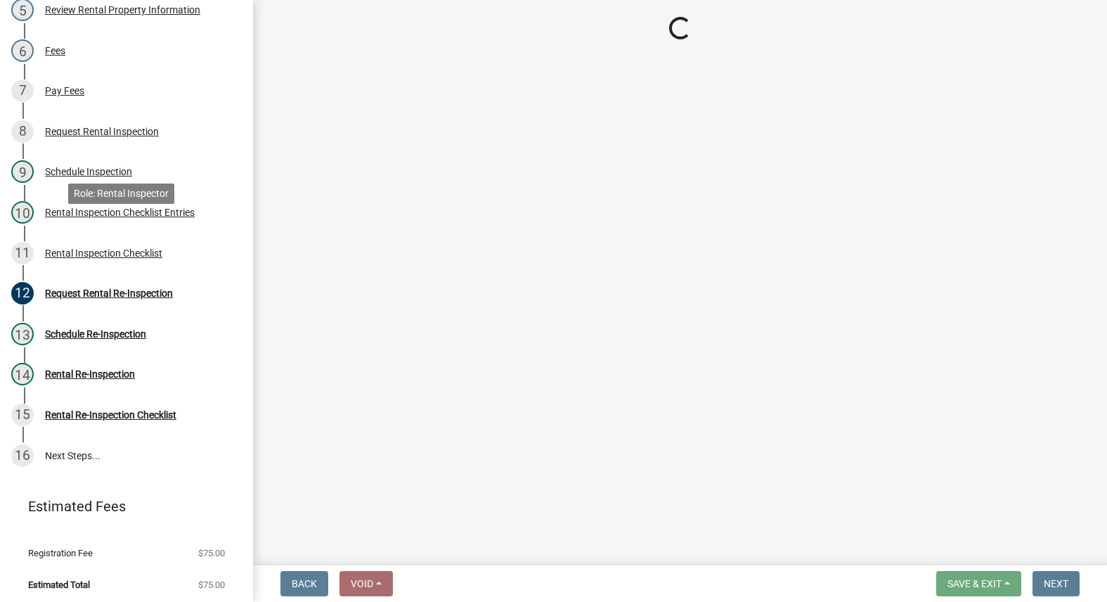
click at [118, 217] on div "Rental Inspection Checklist Entries" at bounding box center [120, 212] width 150 height 10
select select "3237a74e-59b5-424e-94fe-d72df491538c"
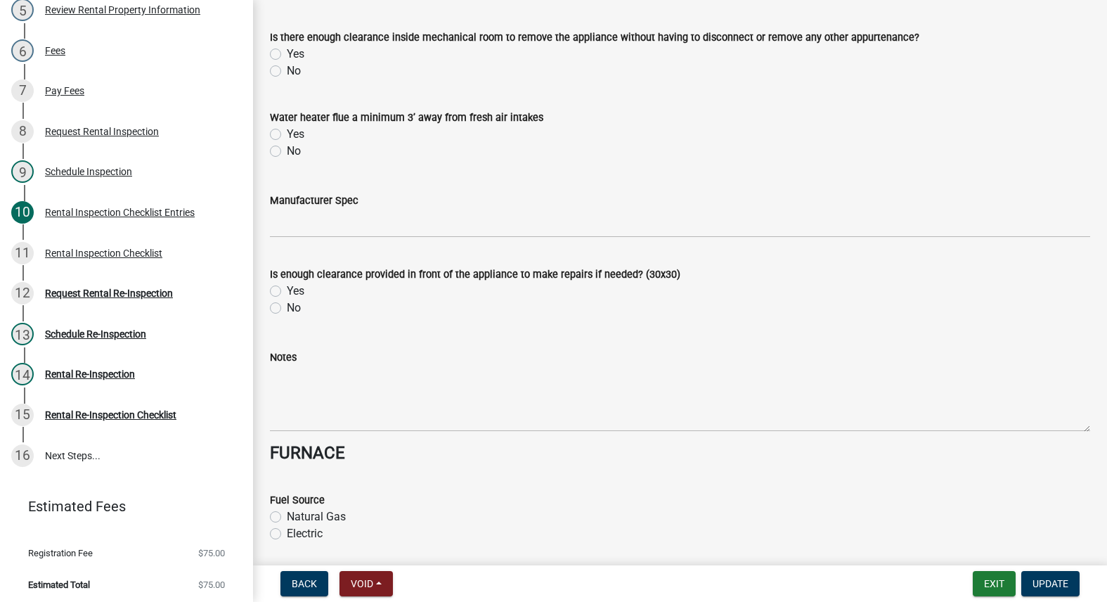
scroll to position [0, 0]
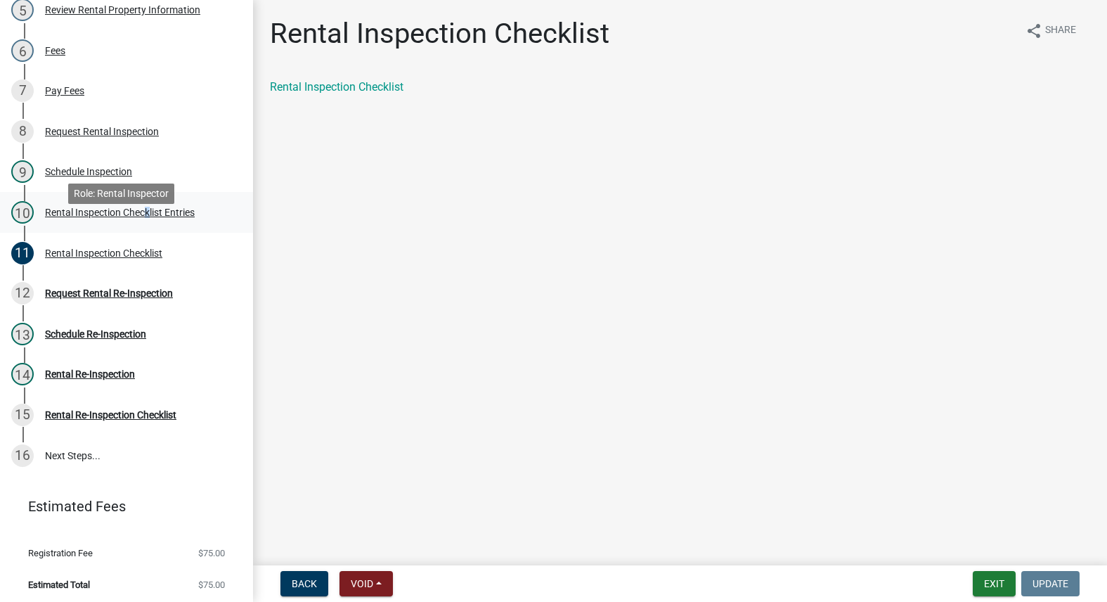
click at [146, 217] on div "Rental Inspection Checklist Entries" at bounding box center [120, 212] width 150 height 10
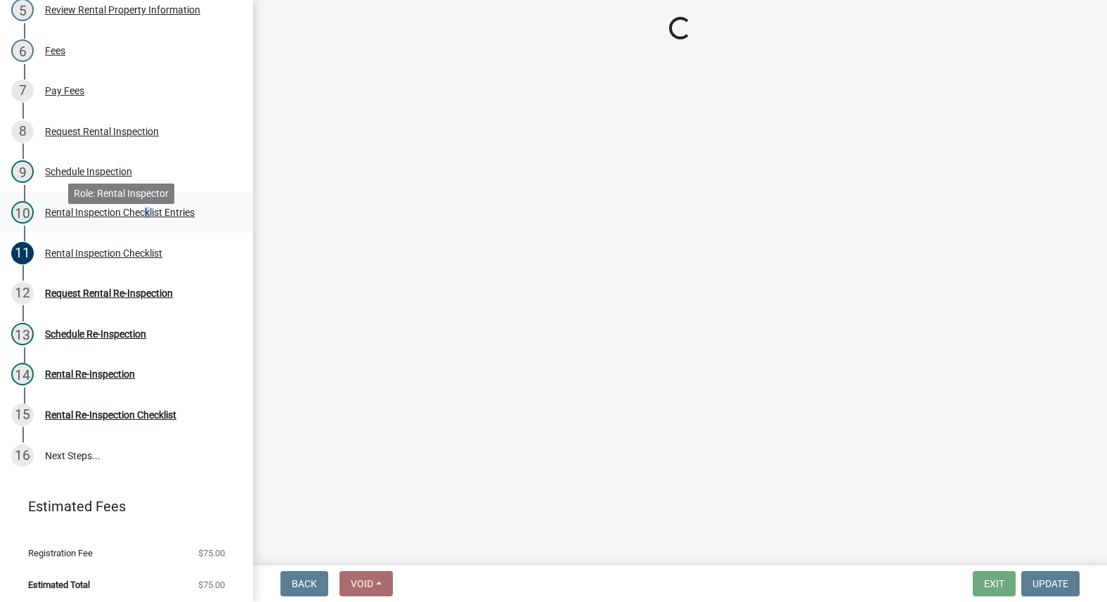
select select "3237a74e-59b5-424e-94fe-d72df491538c"
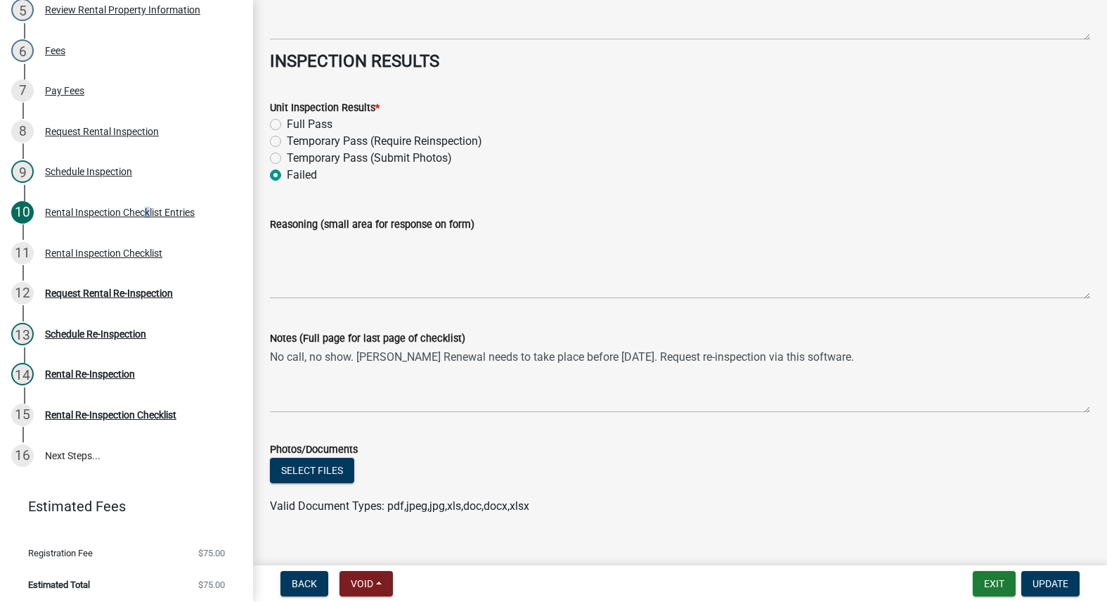
scroll to position [6215, 0]
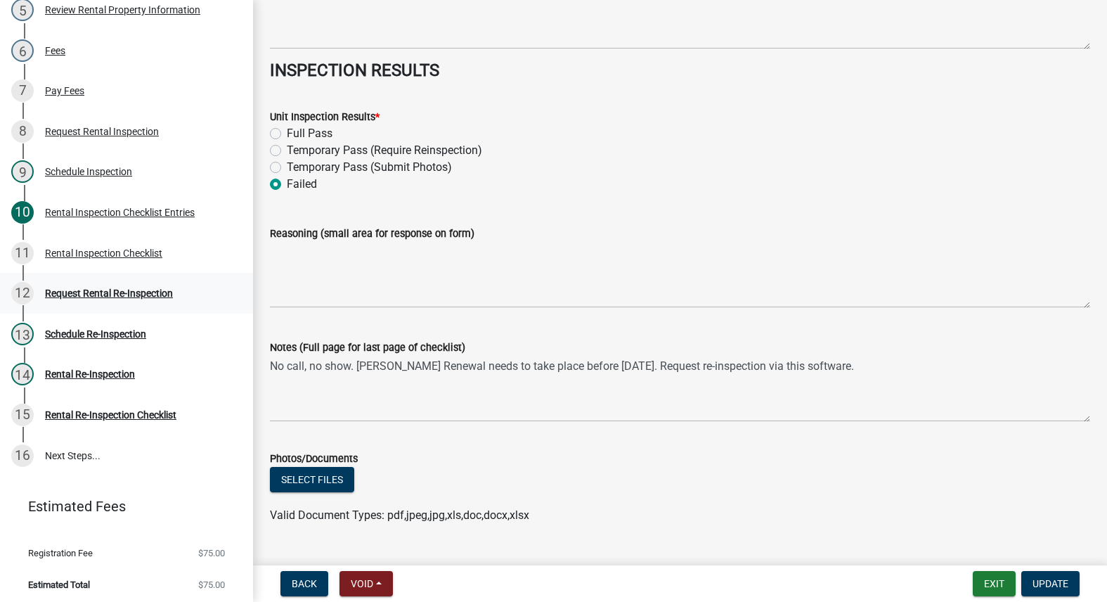
click at [111, 304] on div "12 Request Rental Re-Inspection" at bounding box center [120, 293] width 219 height 22
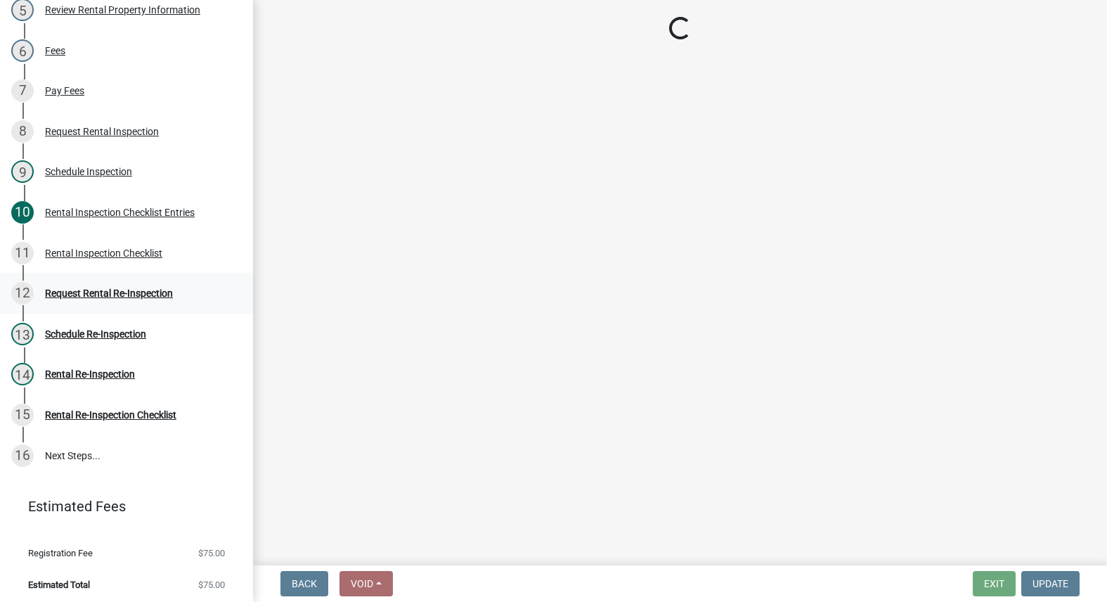
scroll to position [0, 0]
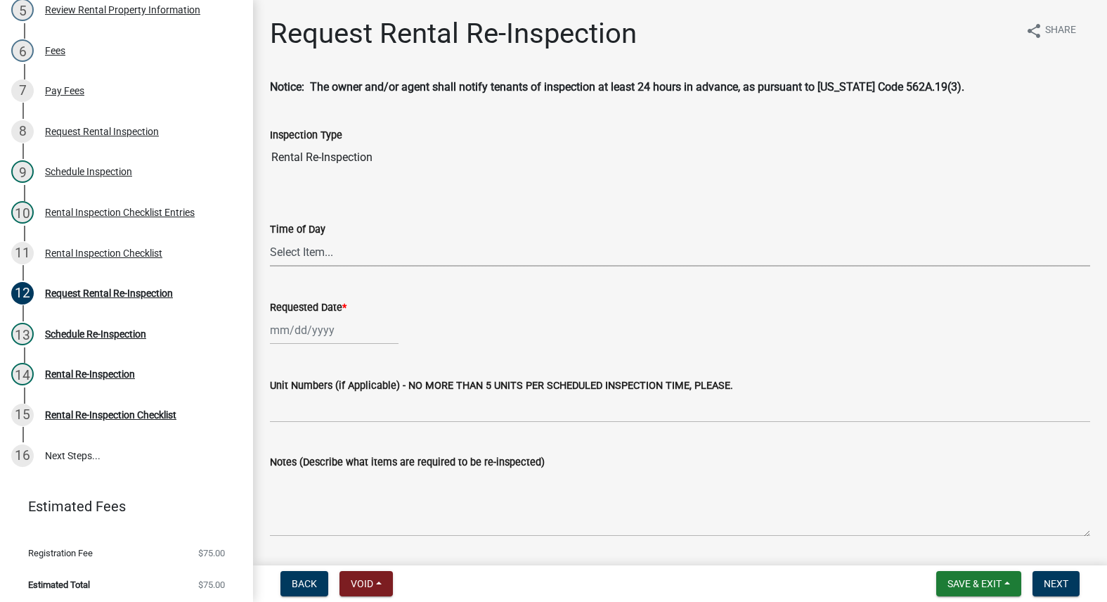
click at [327, 256] on select "Select Item... AM PM" at bounding box center [680, 252] width 820 height 29
click at [270, 238] on select "Select Item... AM PM" at bounding box center [680, 252] width 820 height 29
select select "47840d63-8a8f-4dfd-9e01-0d7b011cf41e"
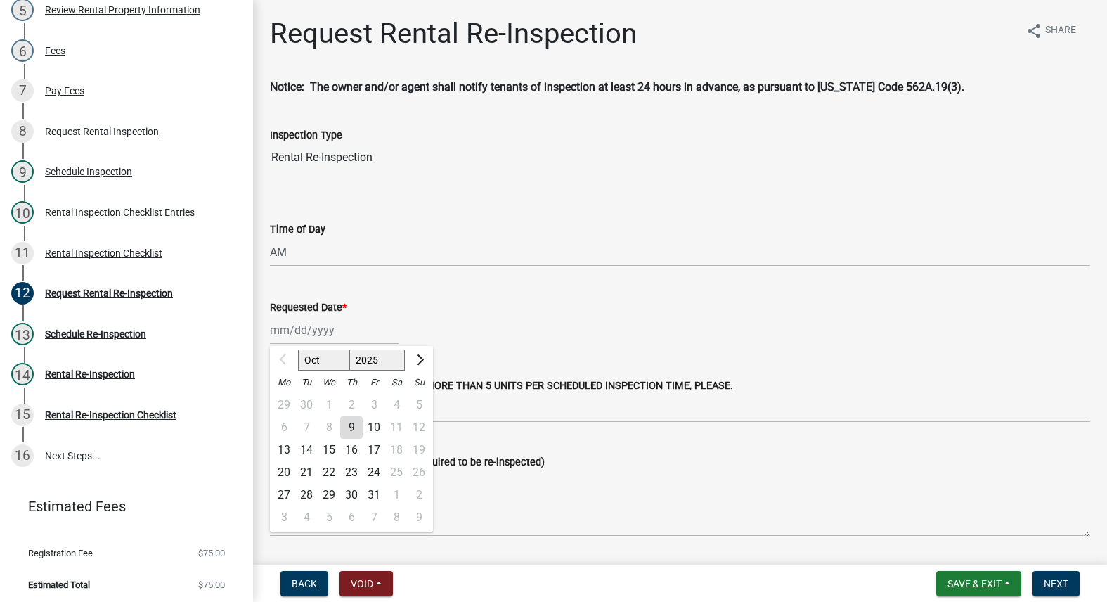
click at [301, 324] on div "Oct Nov Dec 2025 2026 2027 2028 2029 2030 2031 2032 2033 2034 2035 2036 2037 20…" at bounding box center [334, 330] width 129 height 29
click at [285, 357] on div at bounding box center [284, 360] width 28 height 22
click at [353, 428] on div "9" at bounding box center [351, 427] width 22 height 22
type input "[DATE]"
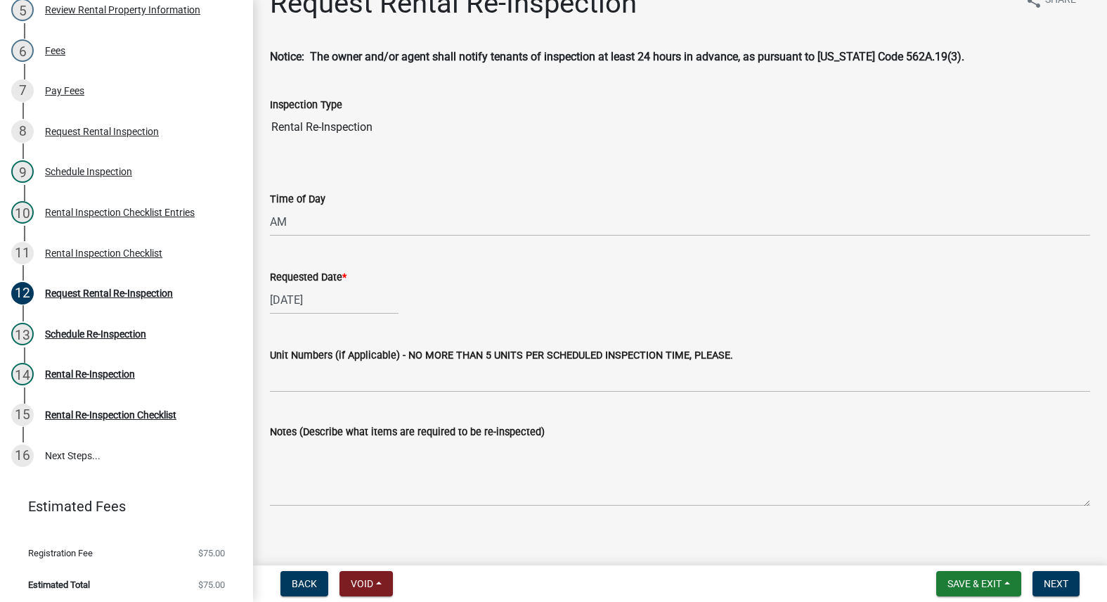
scroll to position [43, 0]
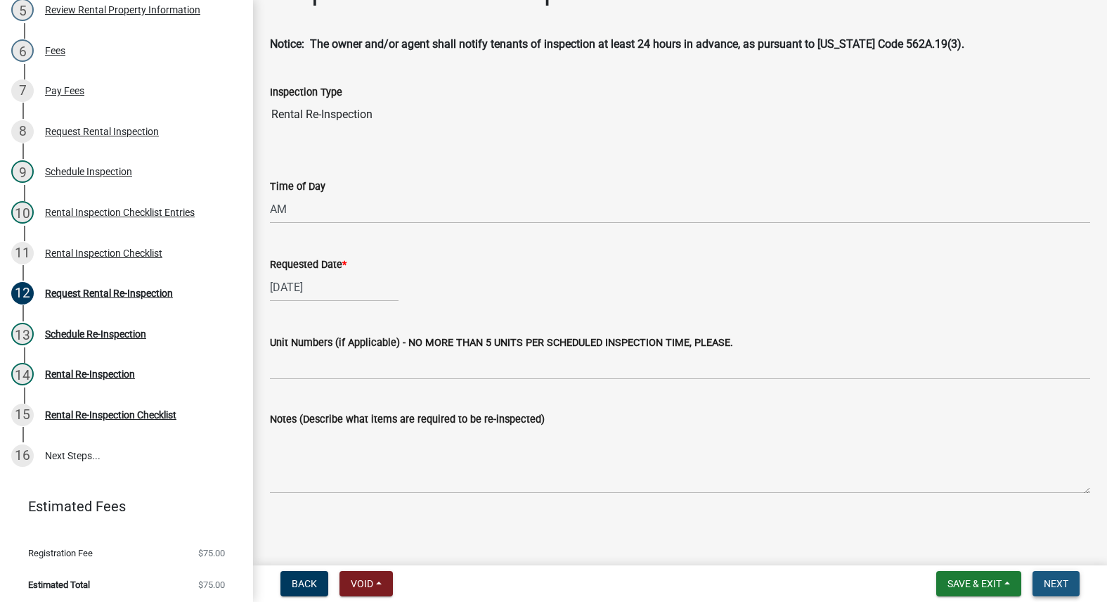
click at [1055, 580] on span "Next" at bounding box center [1056, 583] width 25 height 11
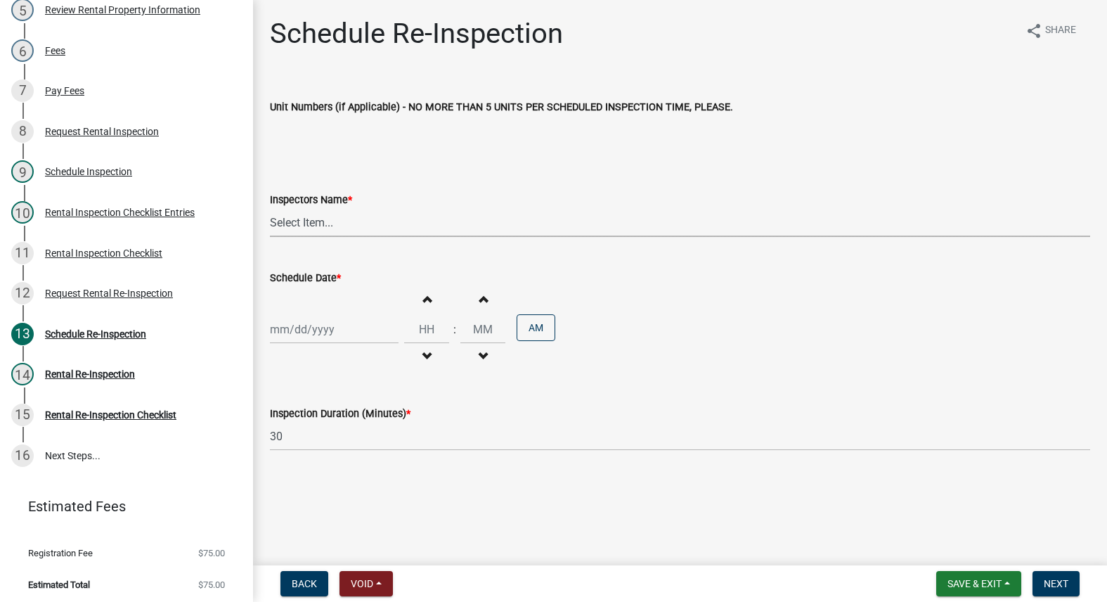
click at [290, 235] on select "Select Item... Timothy Little Michael Visser Tara Bosteder" at bounding box center [680, 222] width 820 height 29
click at [270, 208] on select "Select Item... Timothy Little Michael Visser Tara Bosteder" at bounding box center [680, 222] width 820 height 29
select select "3237a74e-59b5-424e-94fe-d72df491538c"
select select "10"
select select "2025"
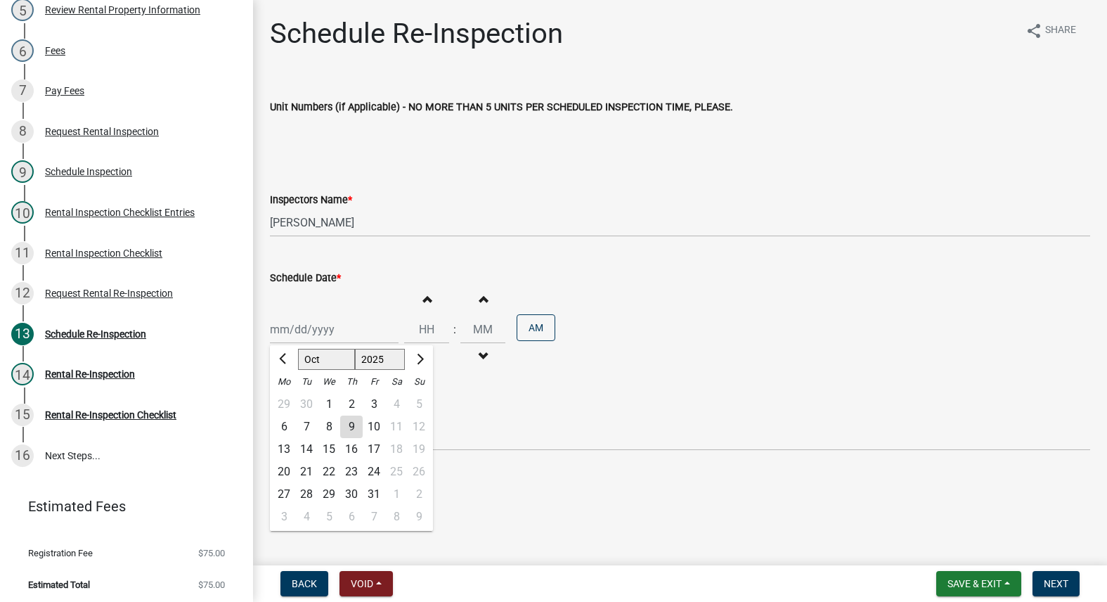
click at [287, 332] on div "Jan Feb Mar Apr May Jun Jul Aug Sep Oct Nov Dec 1525 1526 1527 1528 1529 1530 1…" at bounding box center [334, 329] width 129 height 29
click at [286, 353] on button "Previous month" at bounding box center [283, 359] width 17 height 22
select select "8"
click at [284, 421] on div "4" at bounding box center [284, 426] width 22 height 22
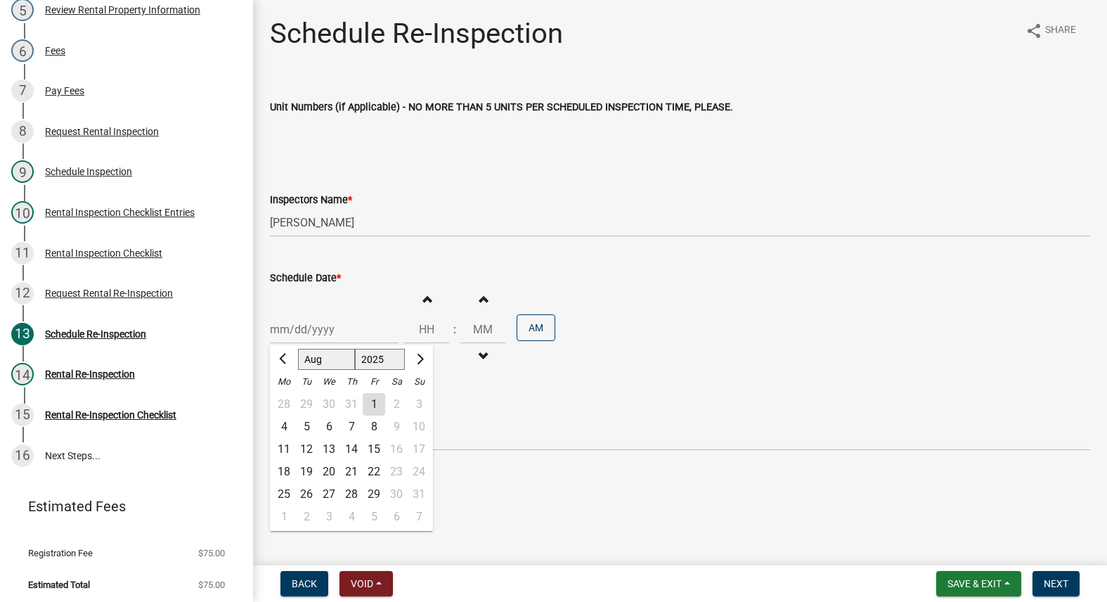
type input "08/04/2025"
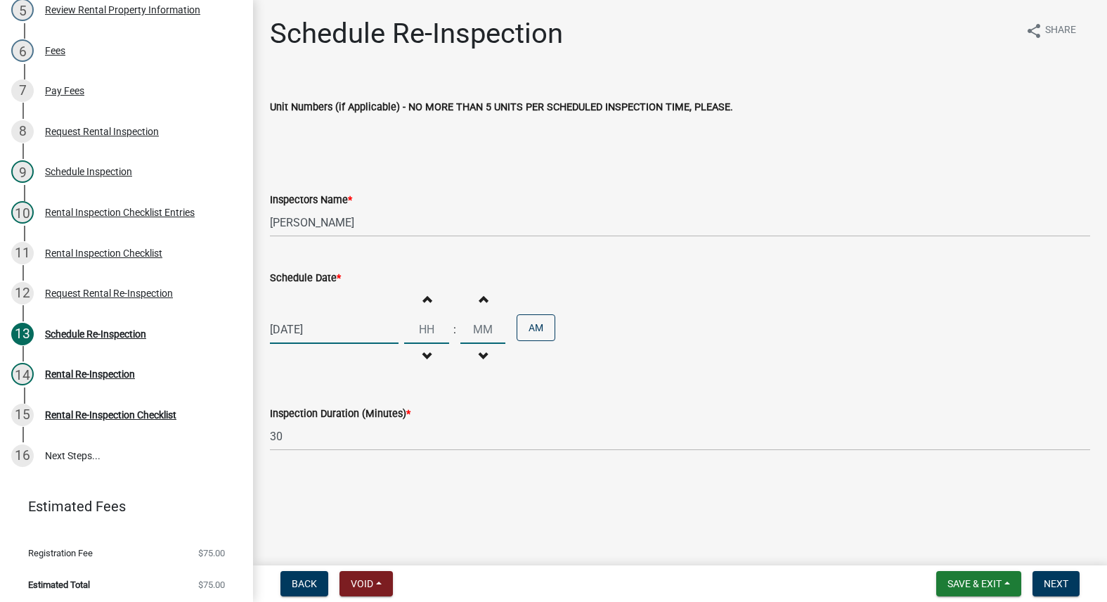
click at [424, 330] on input "Hours" at bounding box center [426, 329] width 45 height 29
type input "09"
type input "00"
click at [1046, 583] on span "Next" at bounding box center [1056, 583] width 25 height 11
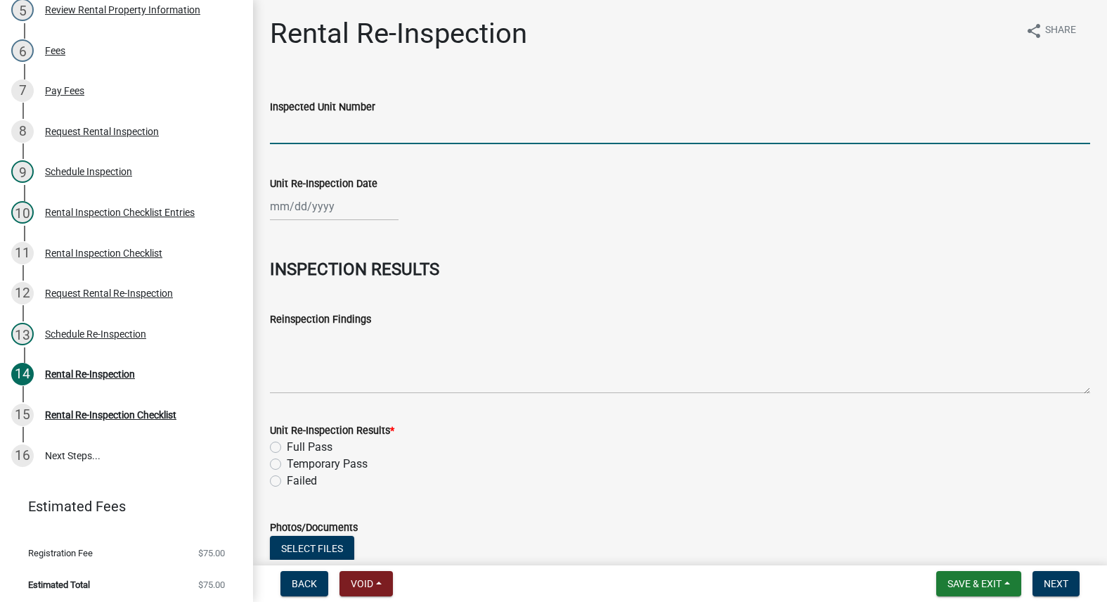
click at [413, 132] on input "Inspected Unit Number" at bounding box center [680, 129] width 820 height 29
type input "1112 N 6th #65"
click at [298, 197] on div at bounding box center [334, 206] width 129 height 29
select select "10"
select select "2025"
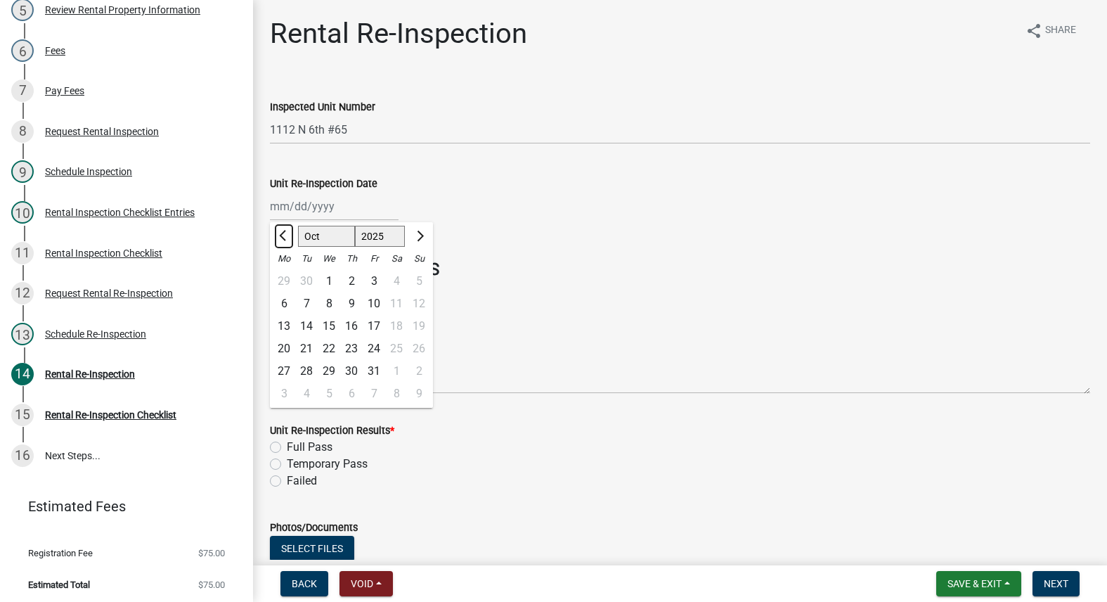
click at [287, 236] on span "Previous month" at bounding box center [284, 235] width 11 height 11
click at [287, 237] on span "Previous month" at bounding box center [284, 235] width 11 height 11
select select "8"
click at [288, 299] on div "4" at bounding box center [284, 303] width 22 height 22
type input "08/04/2025"
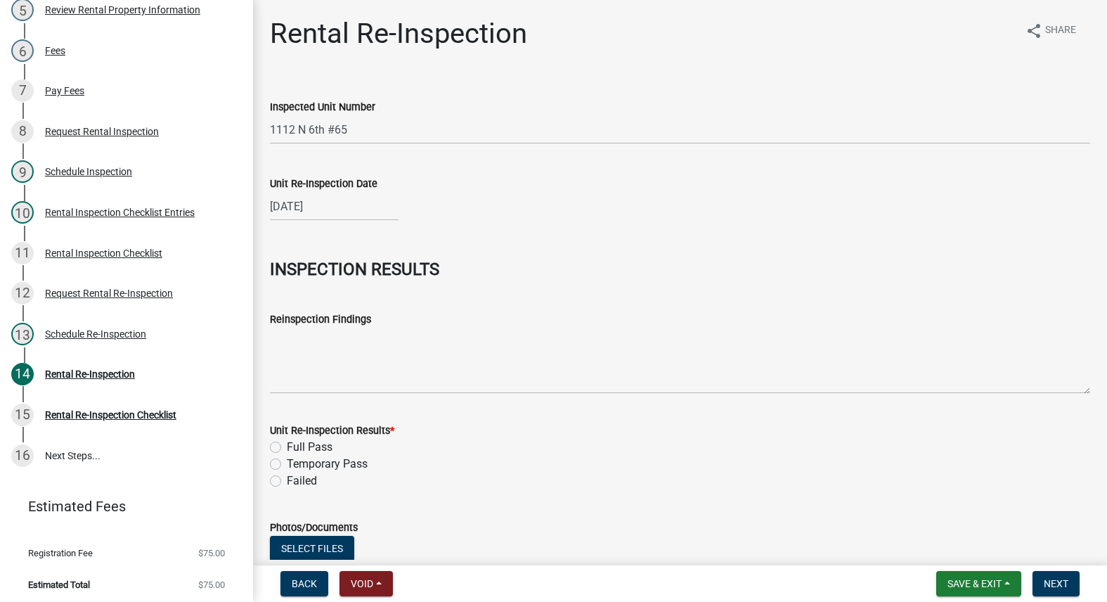
click at [277, 439] on div "Full Pass" at bounding box center [680, 446] width 820 height 17
click at [278, 440] on div "Full Pass" at bounding box center [680, 446] width 820 height 17
click at [287, 444] on label "Full Pass" at bounding box center [310, 446] width 46 height 17
click at [287, 444] on input "Full Pass" at bounding box center [291, 442] width 9 height 9
radio input "true"
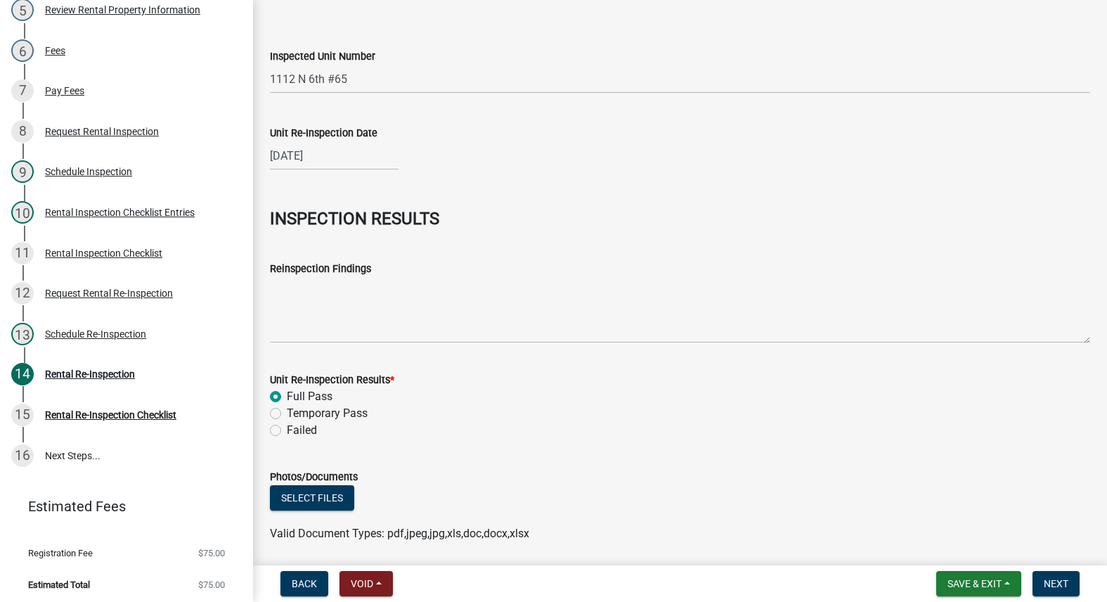
scroll to position [100, 0]
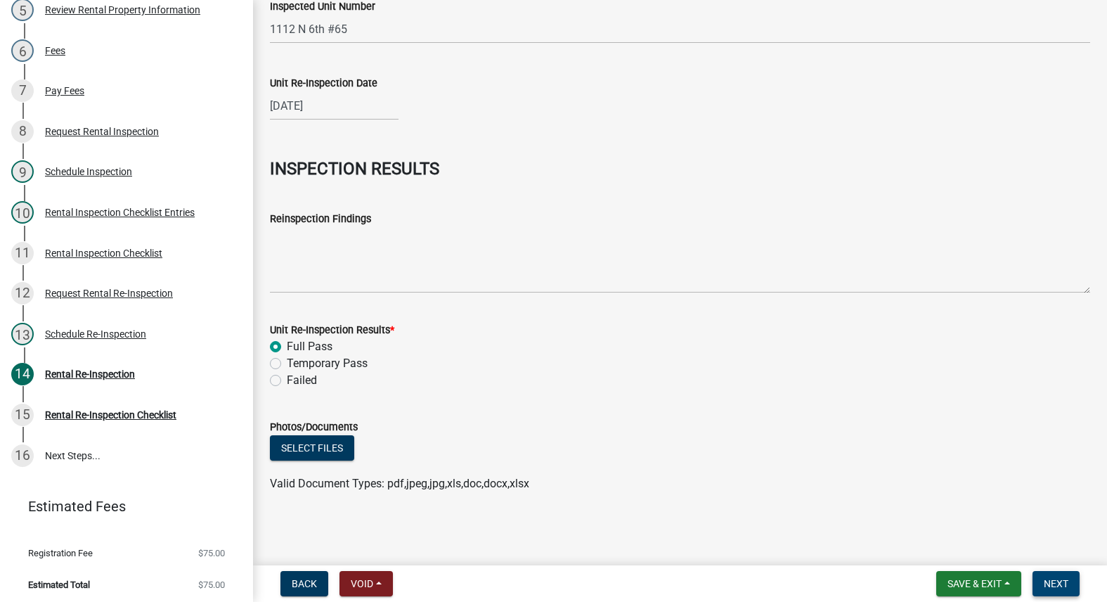
click at [1060, 572] on button "Next" at bounding box center [1055, 583] width 47 height 25
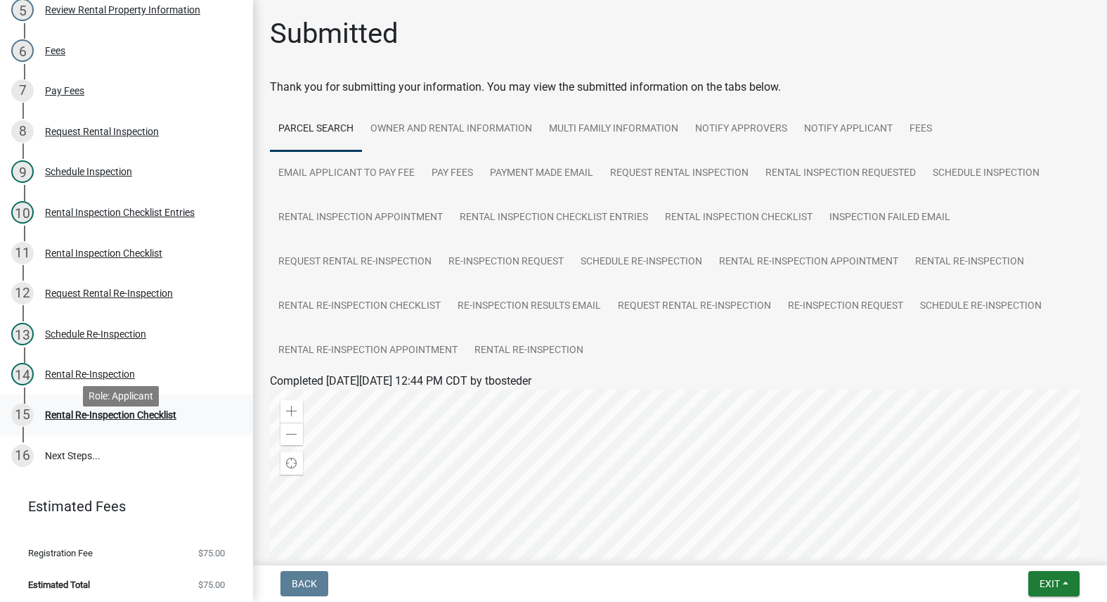
click at [152, 420] on div "Rental Re-Inspection Checklist" at bounding box center [110, 415] width 131 height 10
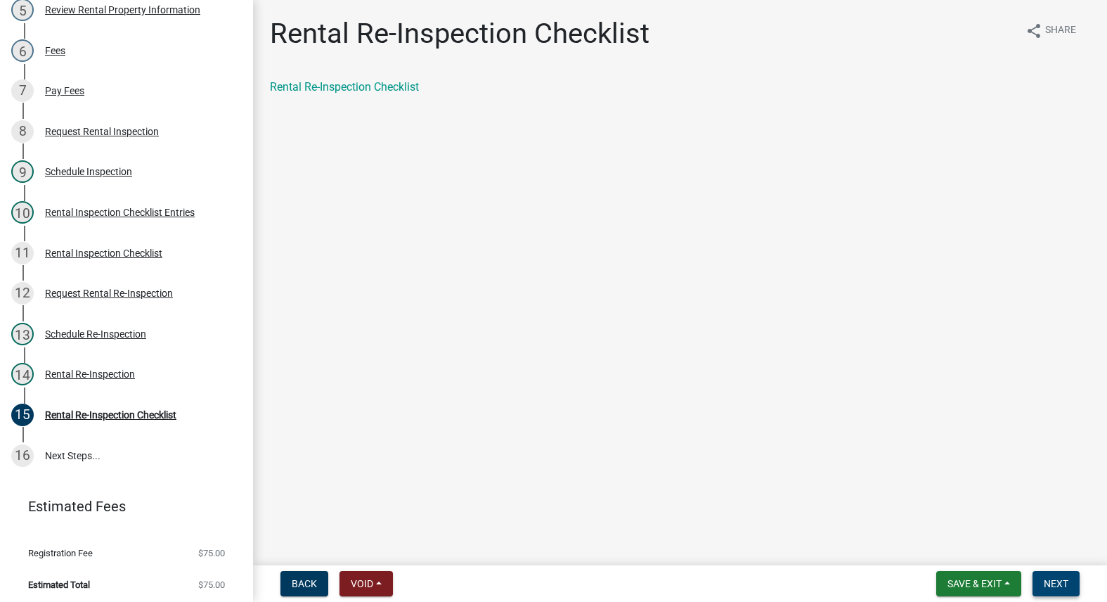
click at [1048, 571] on button "Next" at bounding box center [1055, 583] width 47 height 25
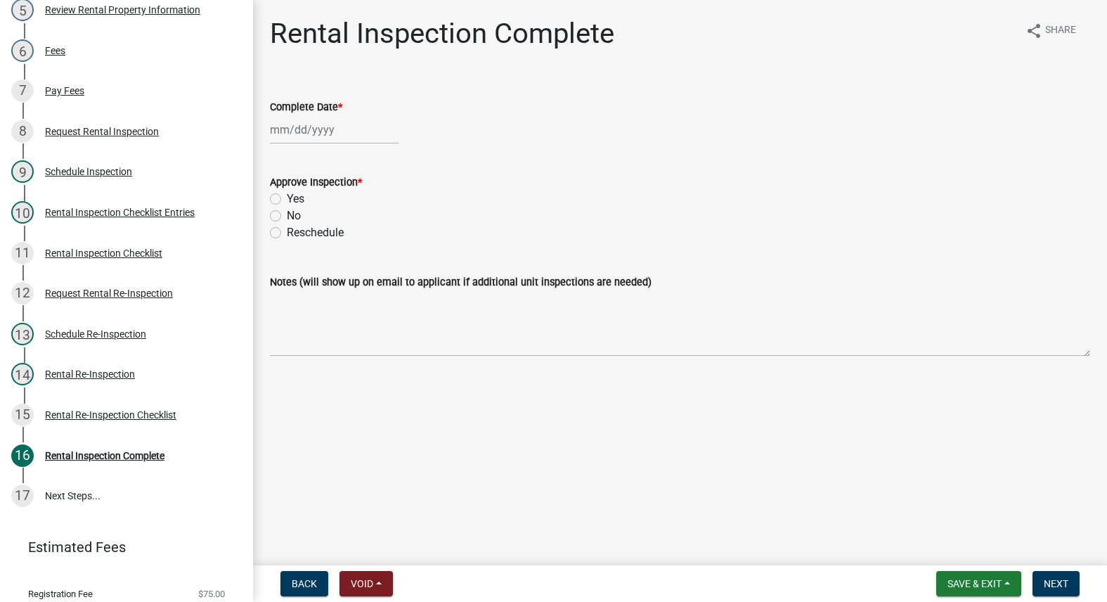
scroll to position [462, 0]
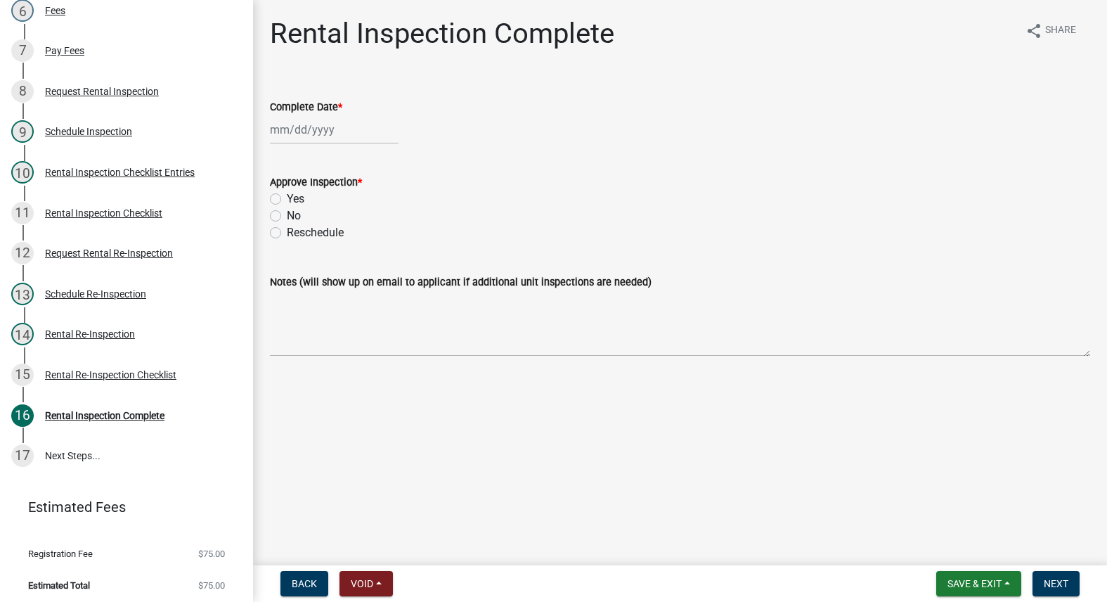
select select "10"
select select "2025"
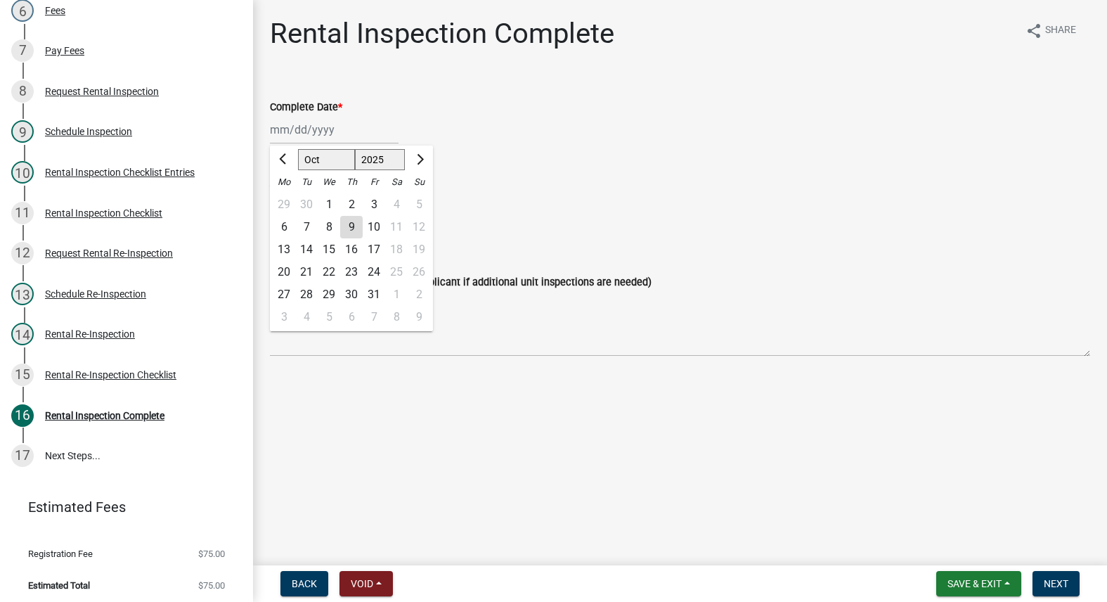
click at [294, 135] on div "Jan Feb Mar Apr May Jun Jul Aug Sep Oct Nov Dec 1525 1526 1527 1528 1529 1530 1…" at bounding box center [334, 129] width 129 height 29
click at [281, 161] on span "Previous month" at bounding box center [284, 159] width 11 height 11
click at [280, 161] on button "Previous month" at bounding box center [283, 159] width 17 height 22
select select "8"
click at [328, 232] on div "6" at bounding box center [329, 227] width 22 height 22
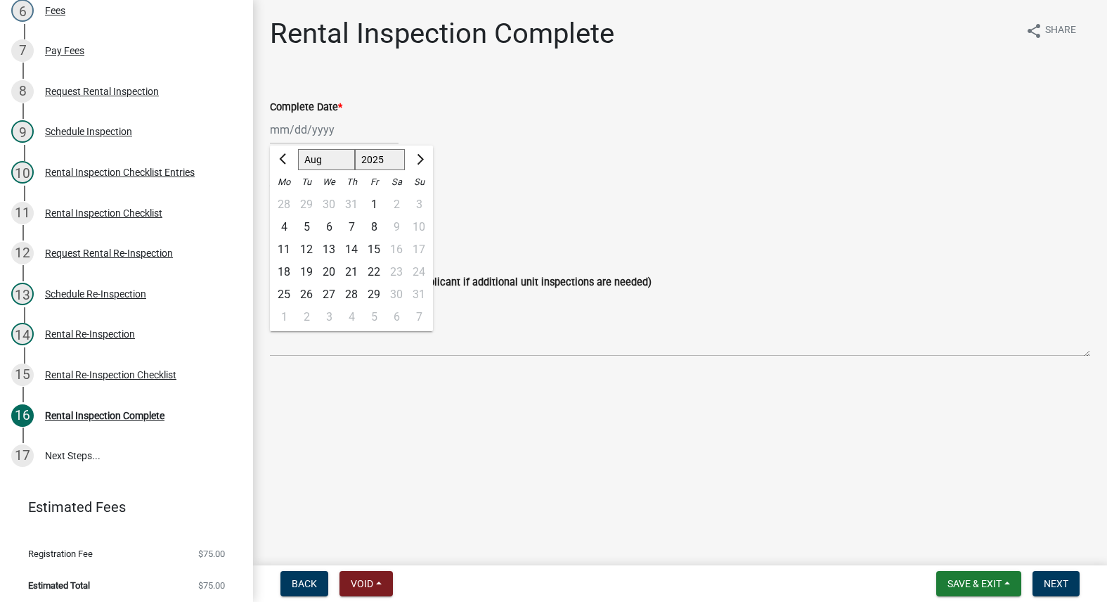
type input "[DATE]"
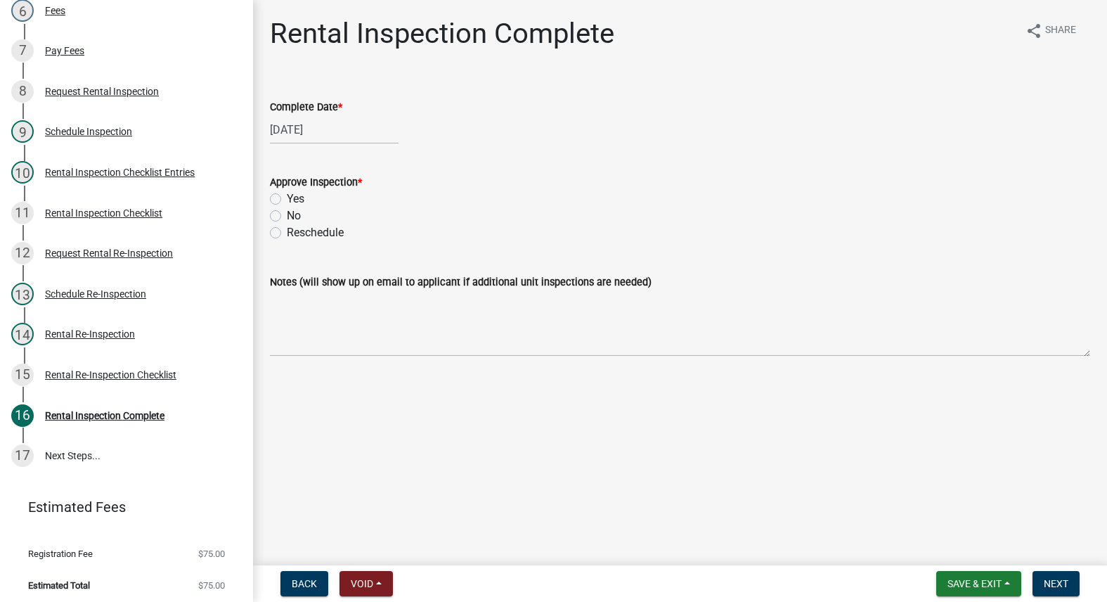
click at [289, 135] on div "[DATE]" at bounding box center [334, 129] width 129 height 29
select select "8"
select select "2025"
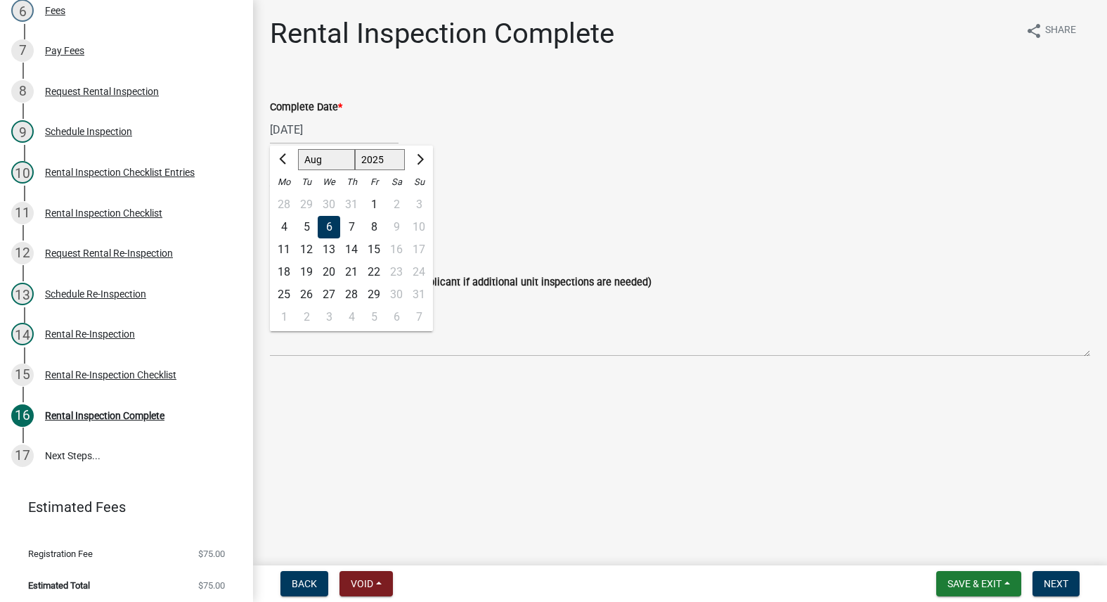
click at [282, 229] on div "4" at bounding box center [284, 227] width 22 height 22
type input "08/04/2025"
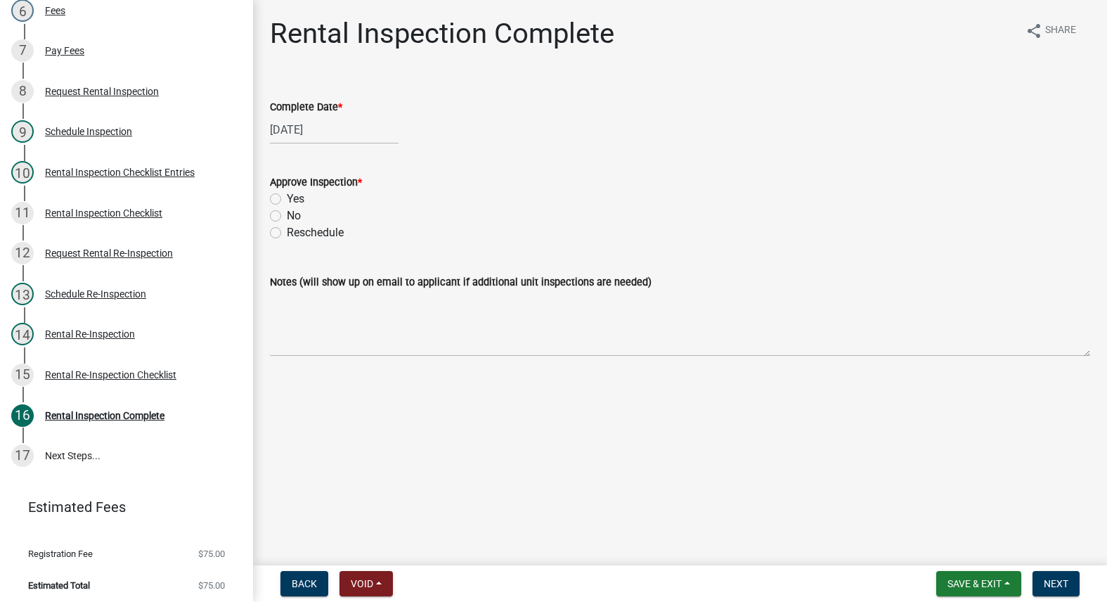
click at [287, 194] on label "Yes" at bounding box center [296, 198] width 18 height 17
click at [287, 194] on input "Yes" at bounding box center [291, 194] width 9 height 9
radio input "true"
click at [1057, 585] on span "Next" at bounding box center [1056, 583] width 25 height 11
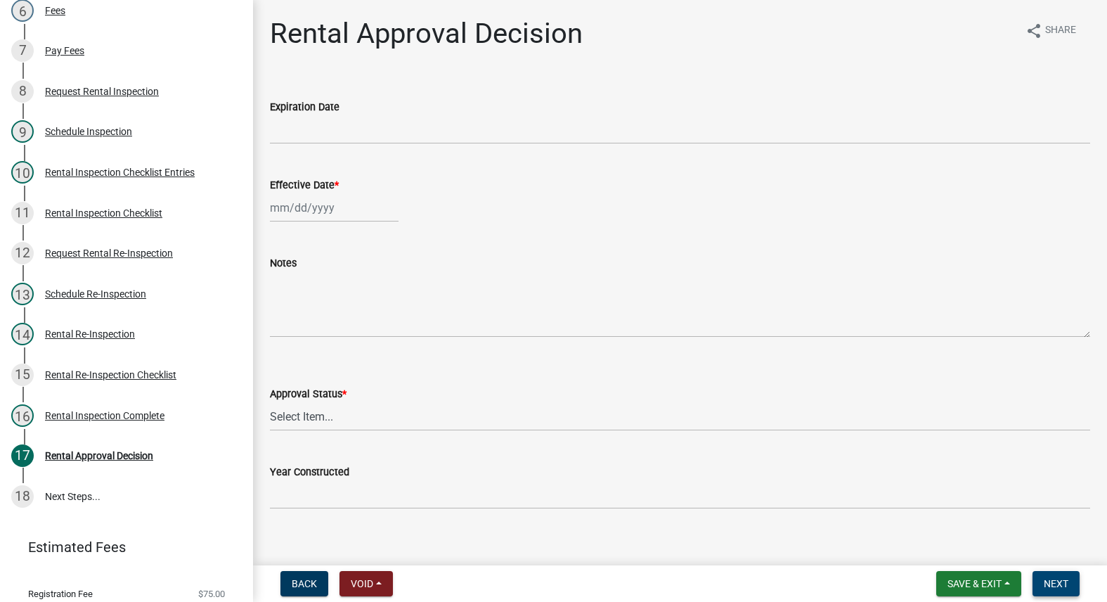
scroll to position [502, 0]
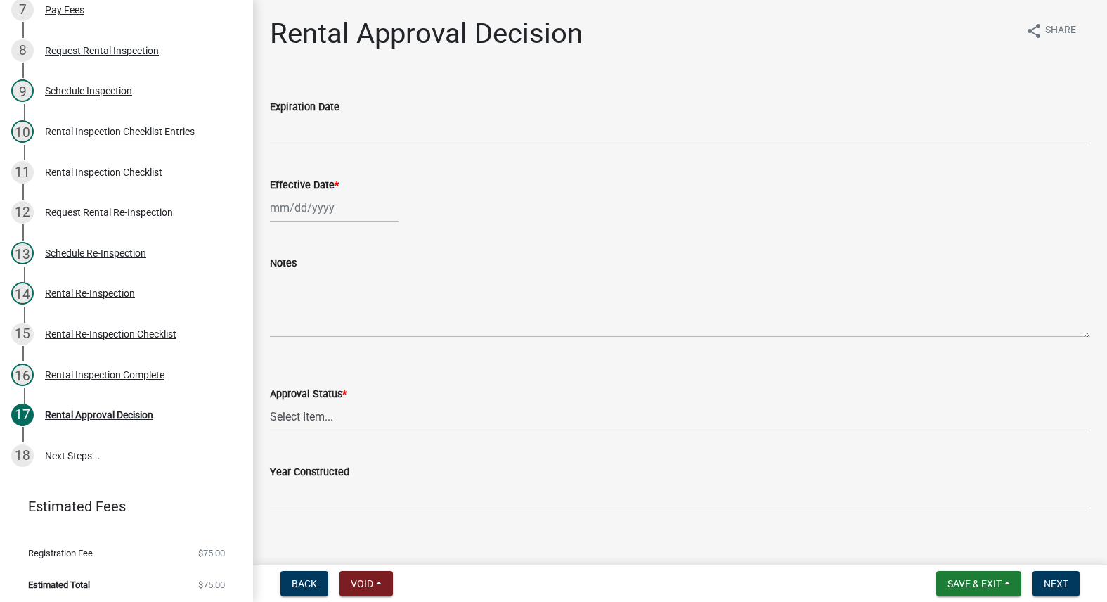
select select "10"
select select "2025"
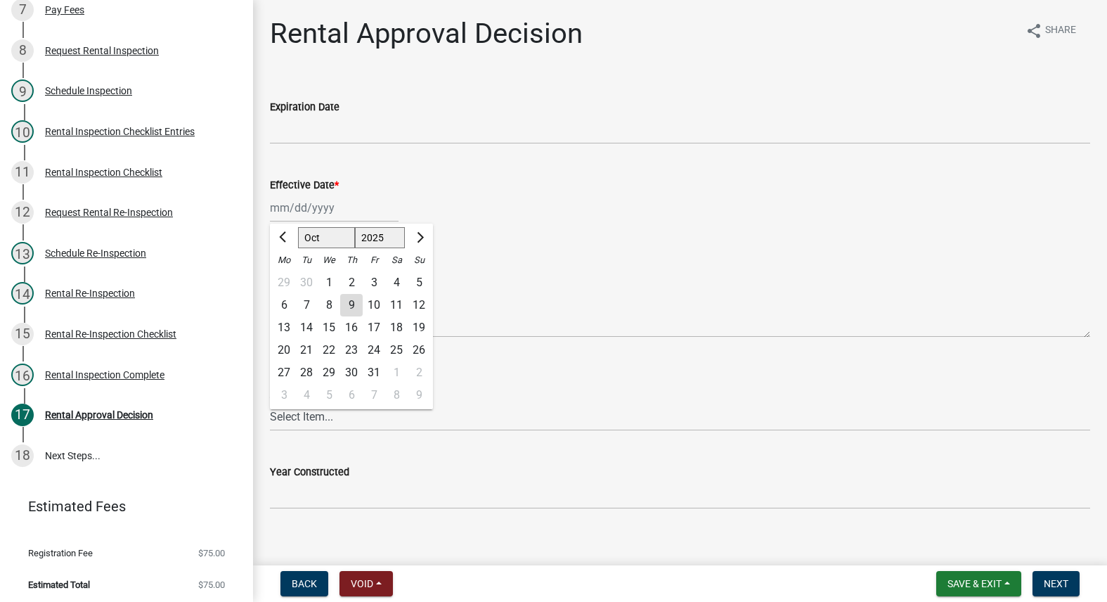
click at [304, 200] on div "Jan Feb Mar Apr May Jun Jul Aug Sep Oct Nov Dec 1525 1526 1527 1528 1529 1530 1…" at bounding box center [334, 207] width 129 height 29
click at [281, 238] on span "Previous month" at bounding box center [284, 237] width 11 height 11
click at [280, 237] on span "Previous month" at bounding box center [284, 237] width 11 height 11
select select "8"
click at [283, 305] on div "4" at bounding box center [284, 305] width 22 height 22
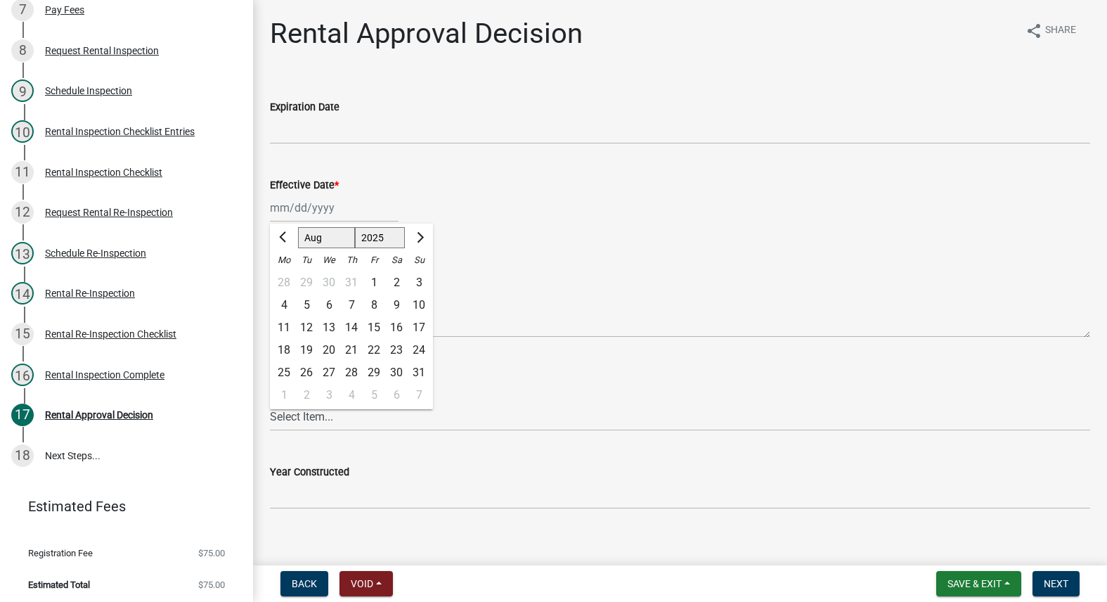
type input "08/04/2025"
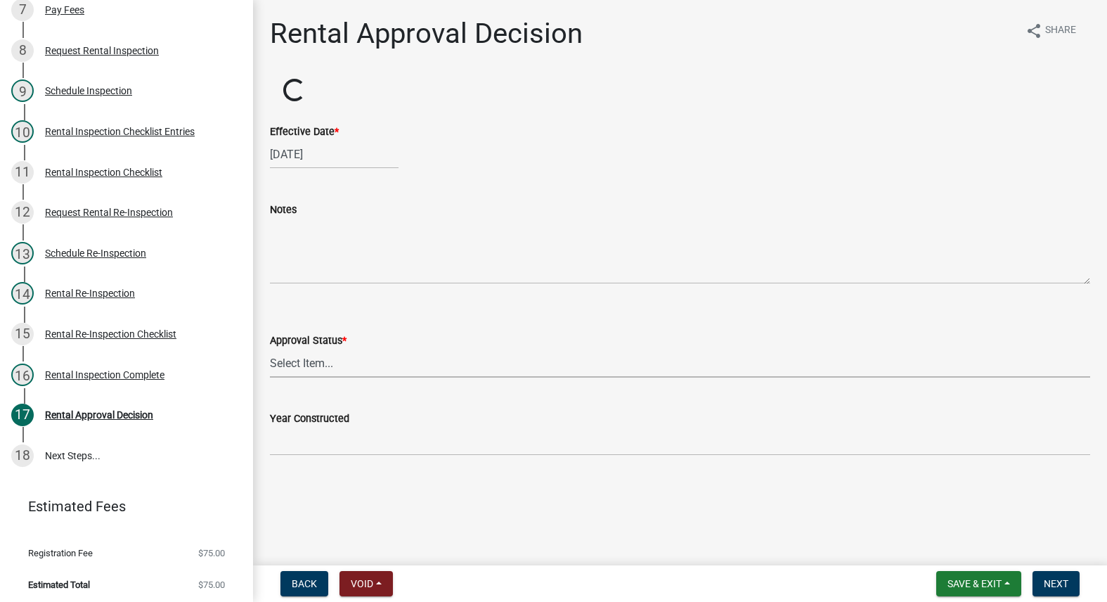
drag, startPoint x: 327, startPoint y: 355, endPoint x: 314, endPoint y: 372, distance: 21.5
click at [327, 355] on select "Select Item... Approved Denied" at bounding box center [680, 363] width 820 height 29
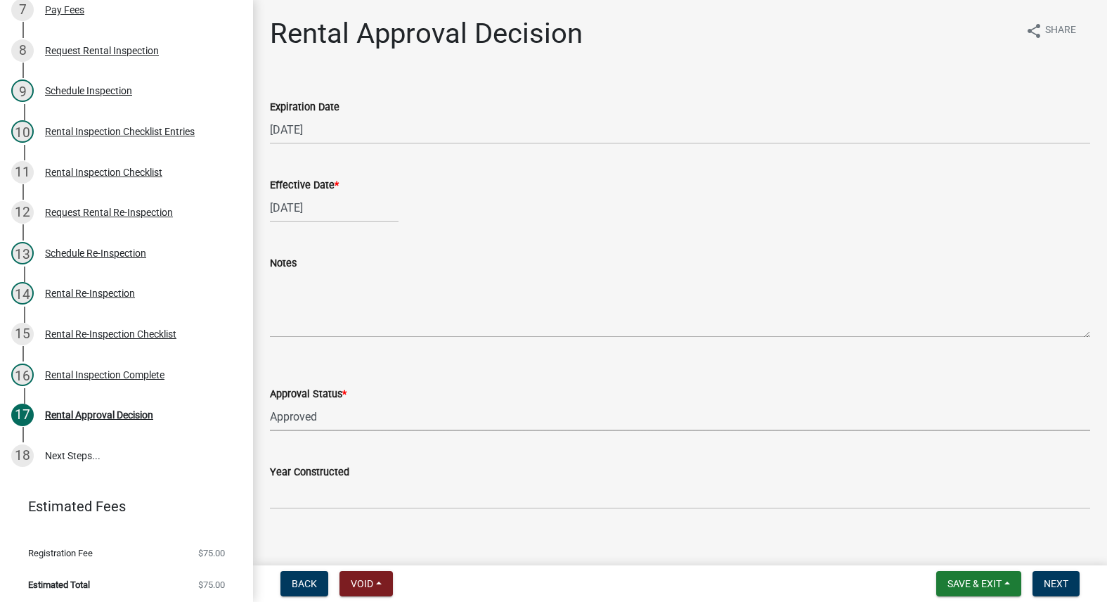
click at [270, 402] on select "Select Item... Approved Denied" at bounding box center [680, 416] width 820 height 29
select select "4b86b809-39dd-4c68-9f3d-fdb3e7050482"
click at [1058, 578] on span "Next" at bounding box center [1056, 583] width 25 height 11
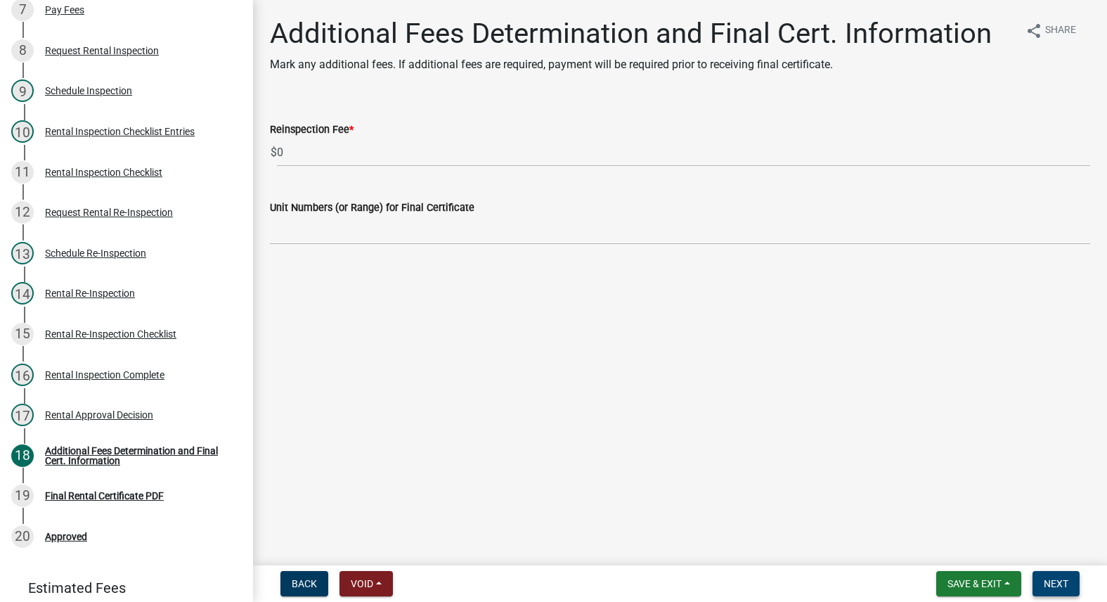
click at [1046, 576] on button "Next" at bounding box center [1055, 583] width 47 height 25
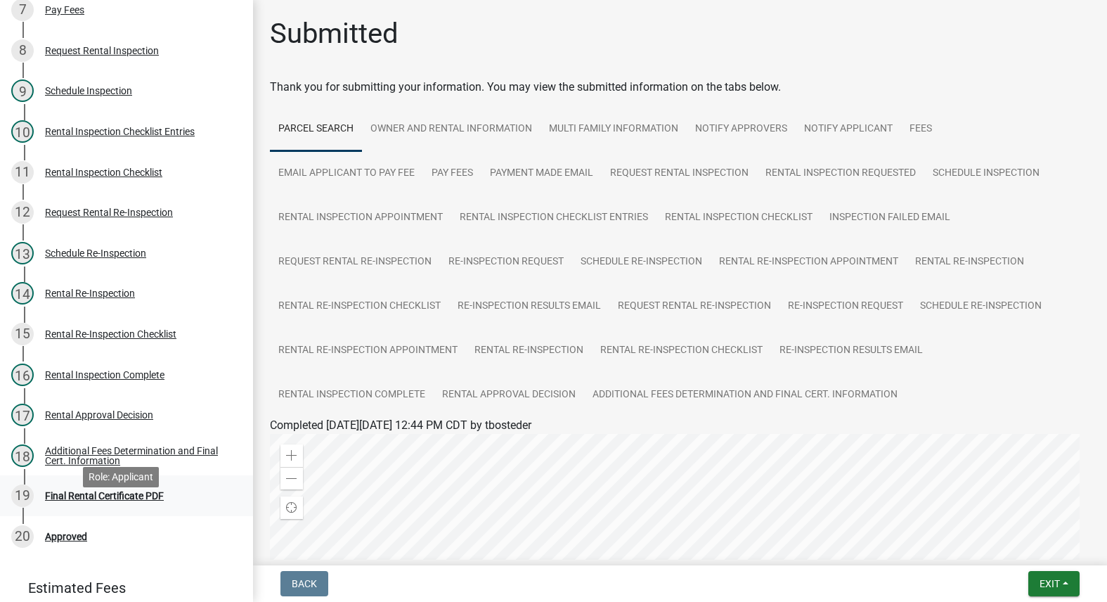
click at [157, 500] on div "Final Rental Certificate PDF" at bounding box center [104, 495] width 119 height 10
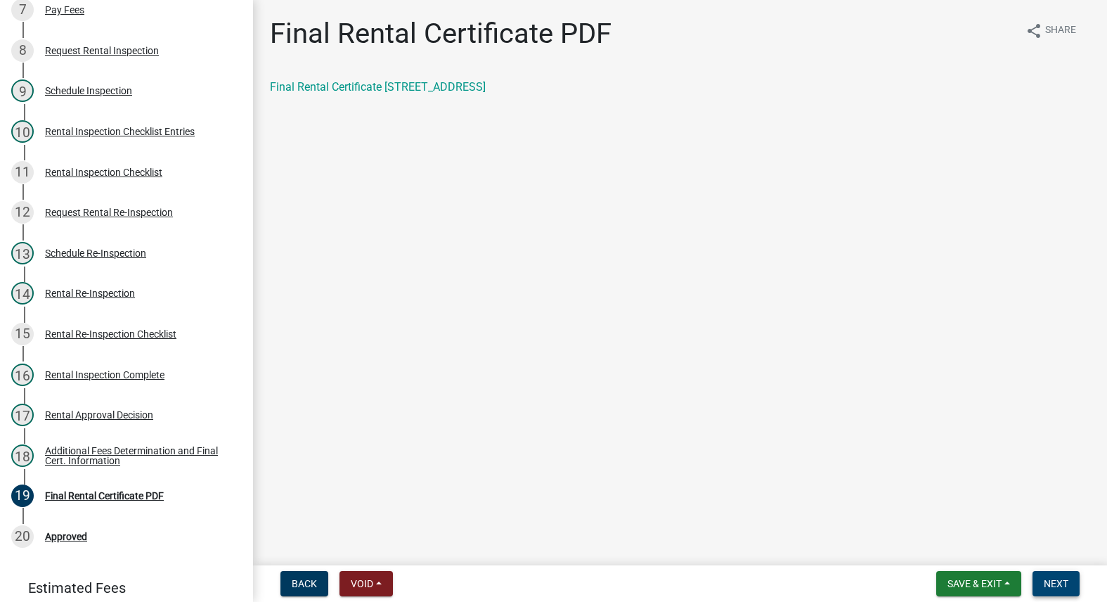
click at [1053, 579] on span "Next" at bounding box center [1056, 583] width 25 height 11
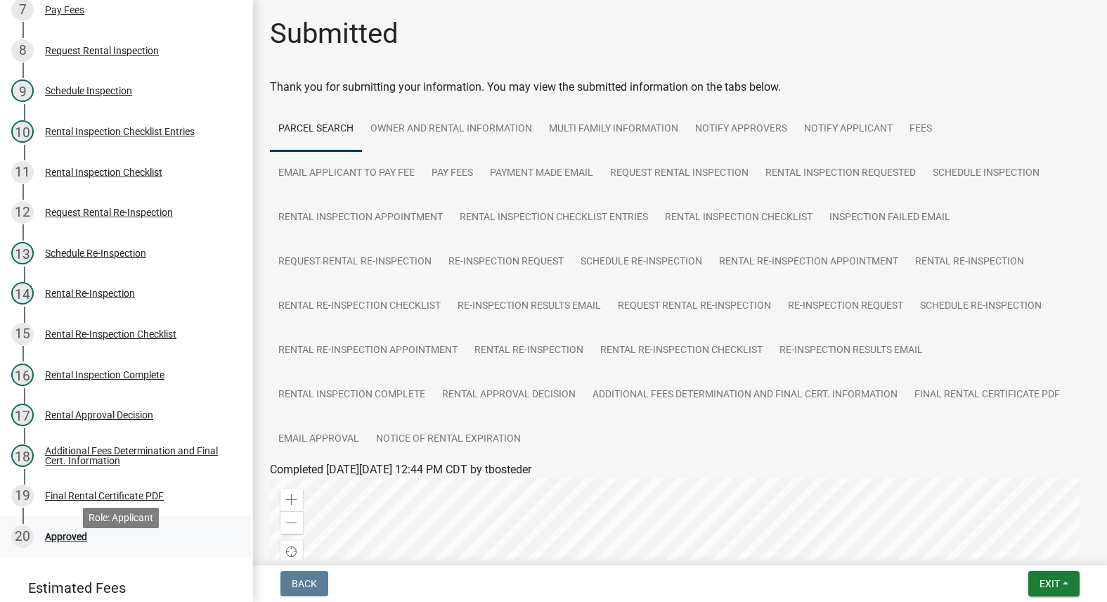
click at [63, 541] on div "Approved" at bounding box center [66, 536] width 42 height 10
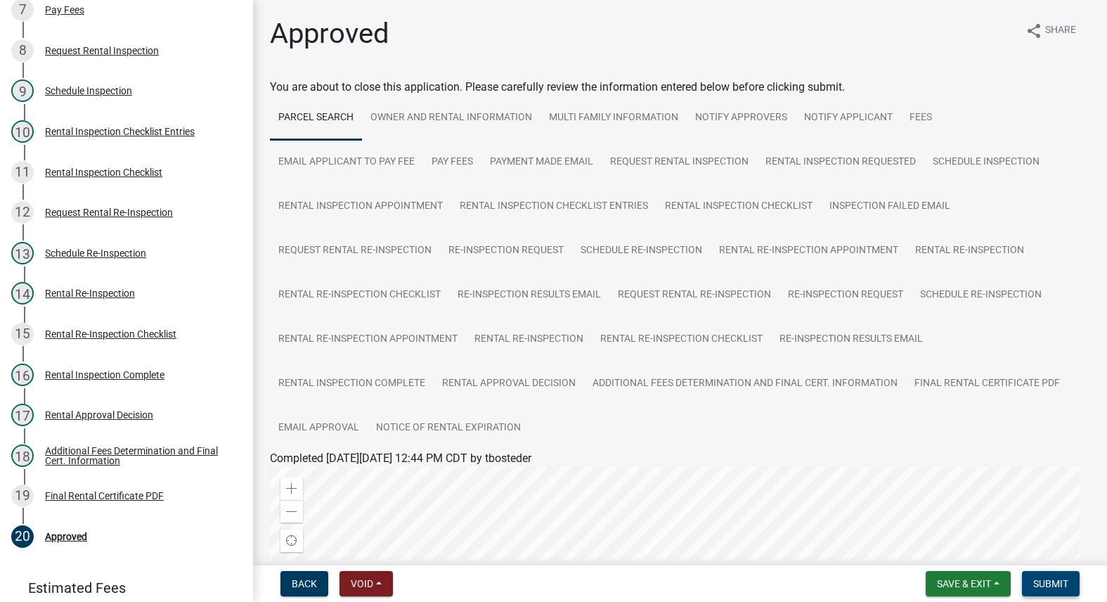
click at [1055, 592] on button "Submit" at bounding box center [1051, 583] width 58 height 25
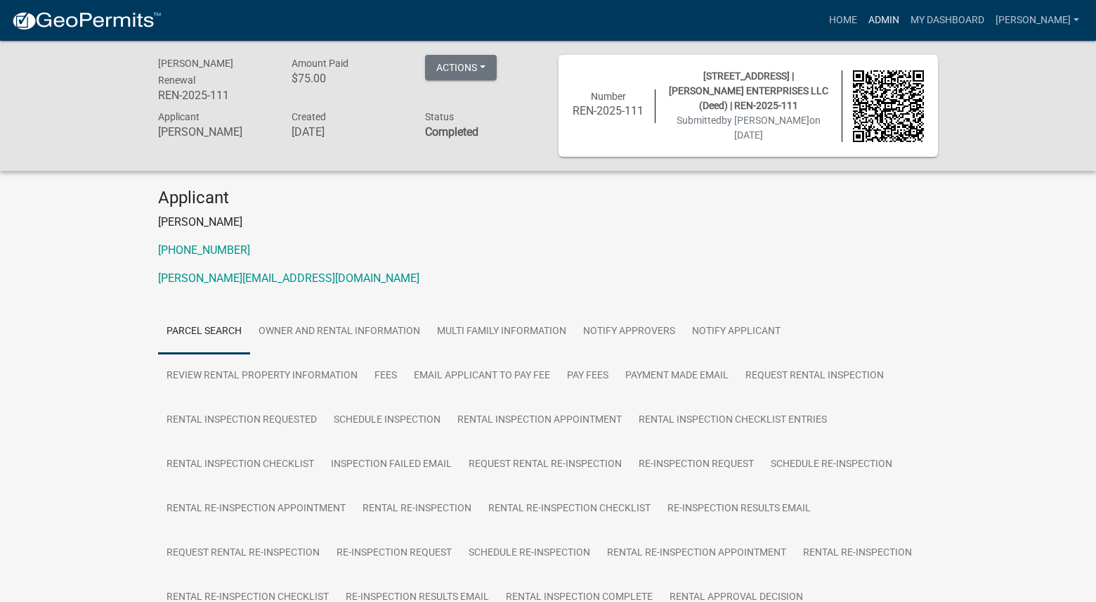
click at [905, 8] on link "Admin" at bounding box center [884, 20] width 42 height 27
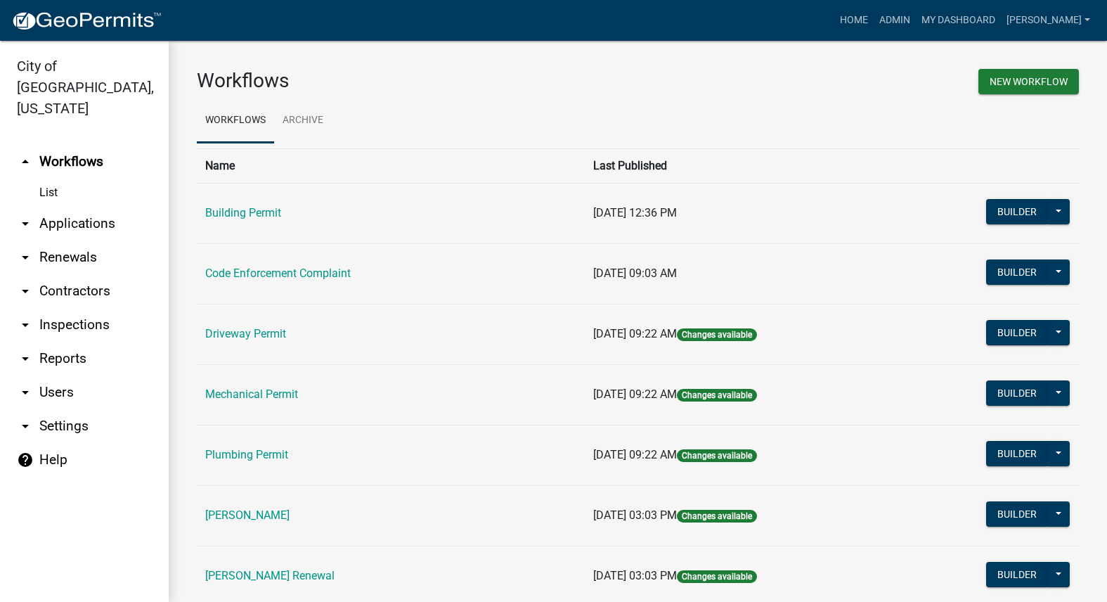
click at [266, 568] on link "[PERSON_NAME] Renewal" at bounding box center [269, 574] width 129 height 13
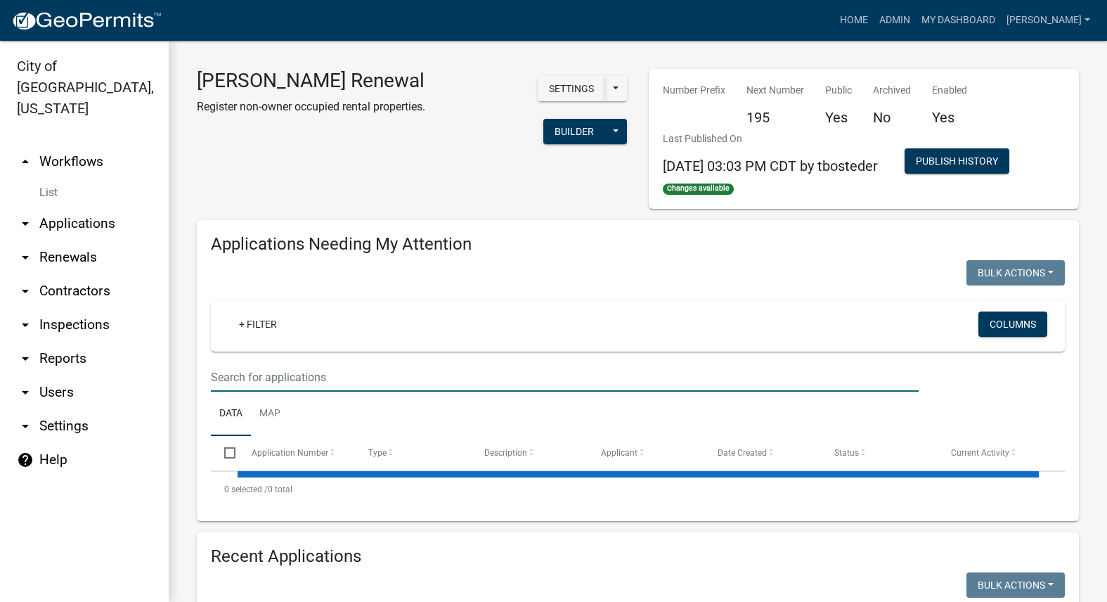
click at [278, 378] on input "text" at bounding box center [565, 377] width 708 height 29
select select "3: 100"
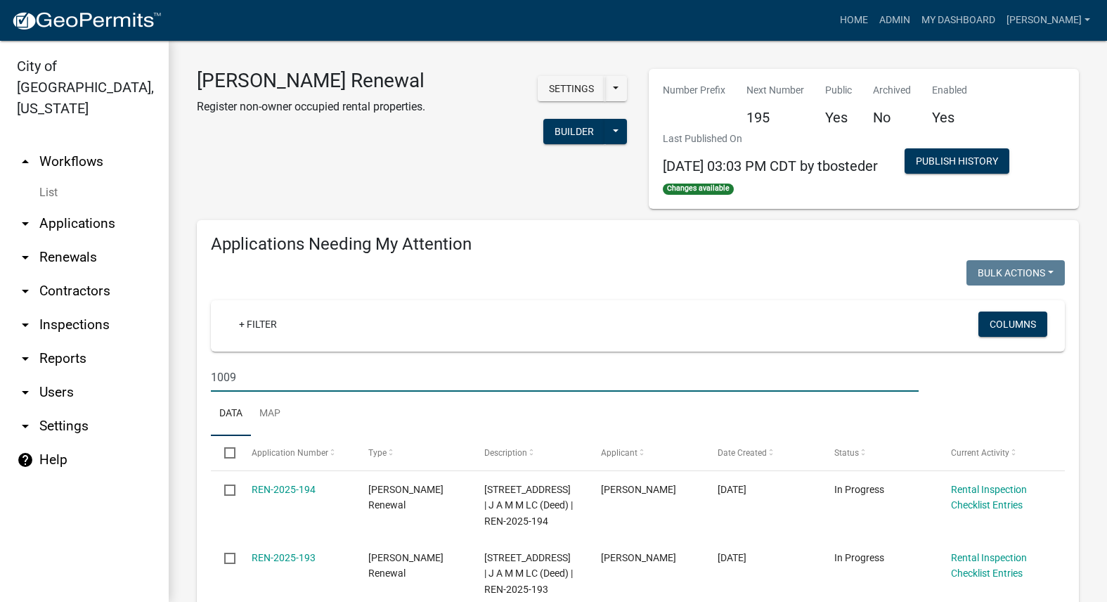
type input "1009"
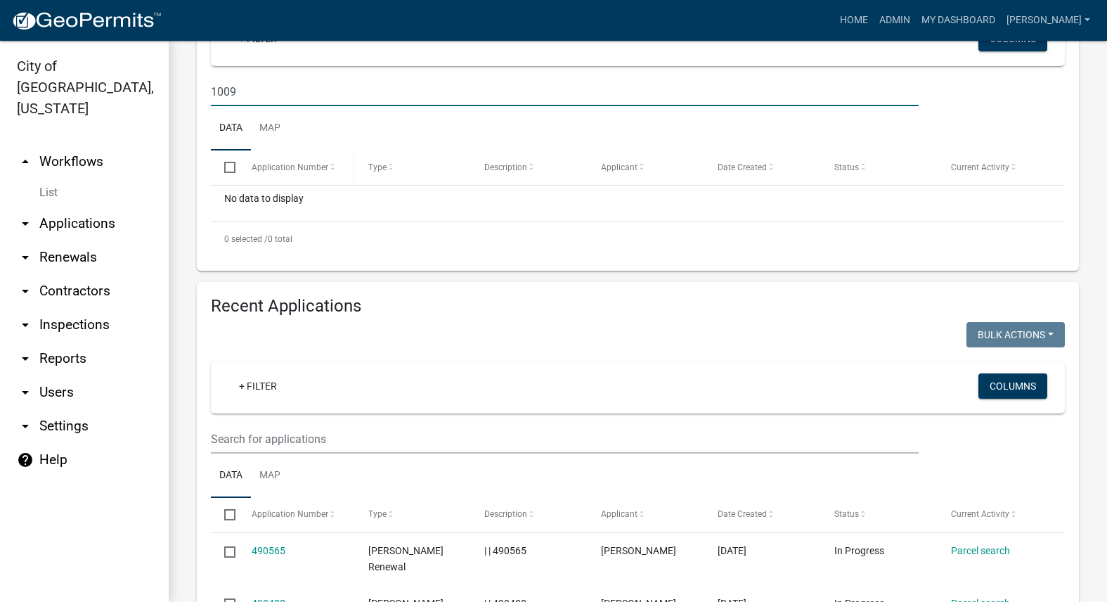
scroll to position [351, 0]
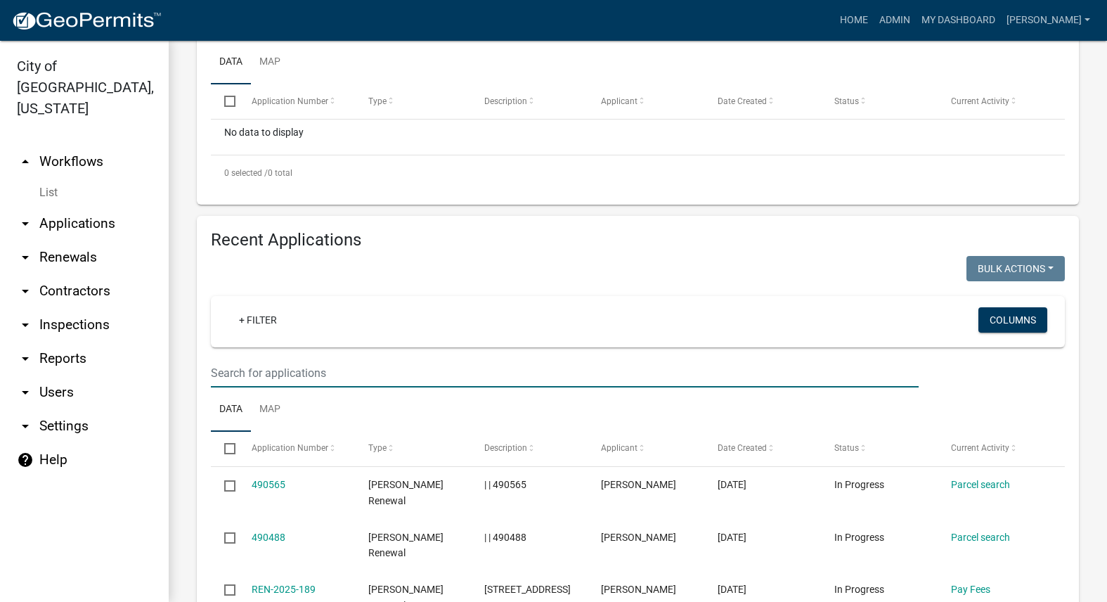
click at [283, 375] on input "text" at bounding box center [565, 372] width 708 height 29
type input "1009"
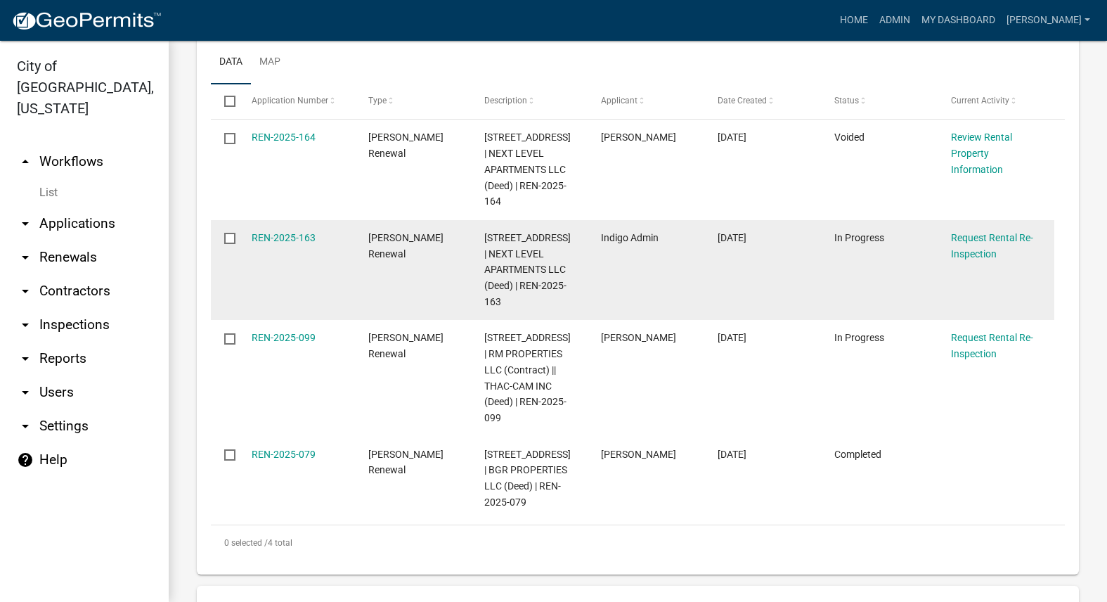
scroll to position [703, 0]
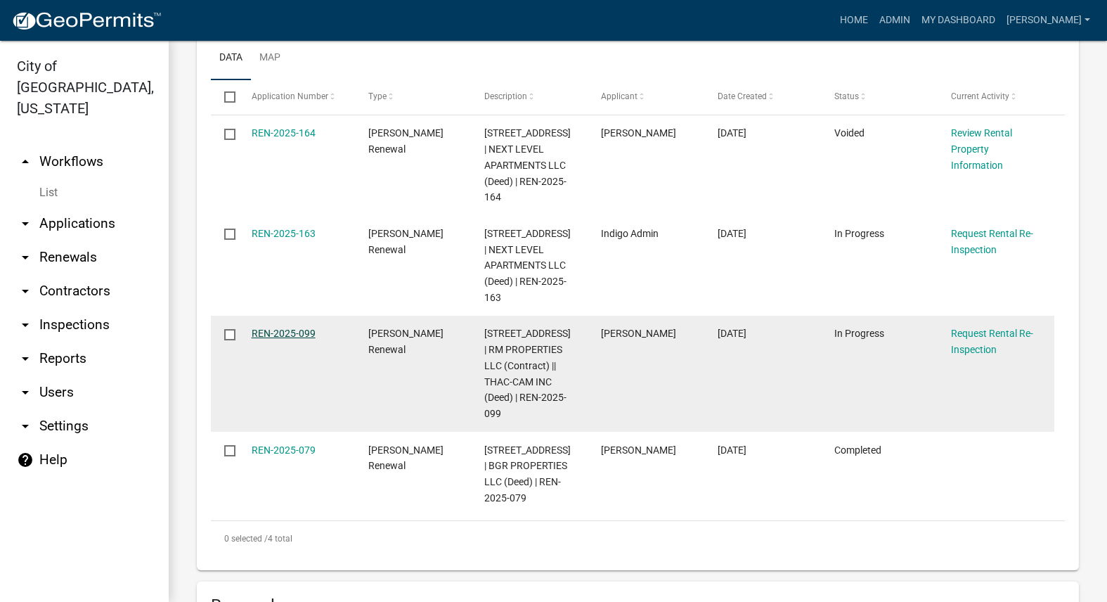
click at [285, 331] on link "REN-2025-099" at bounding box center [284, 332] width 64 height 11
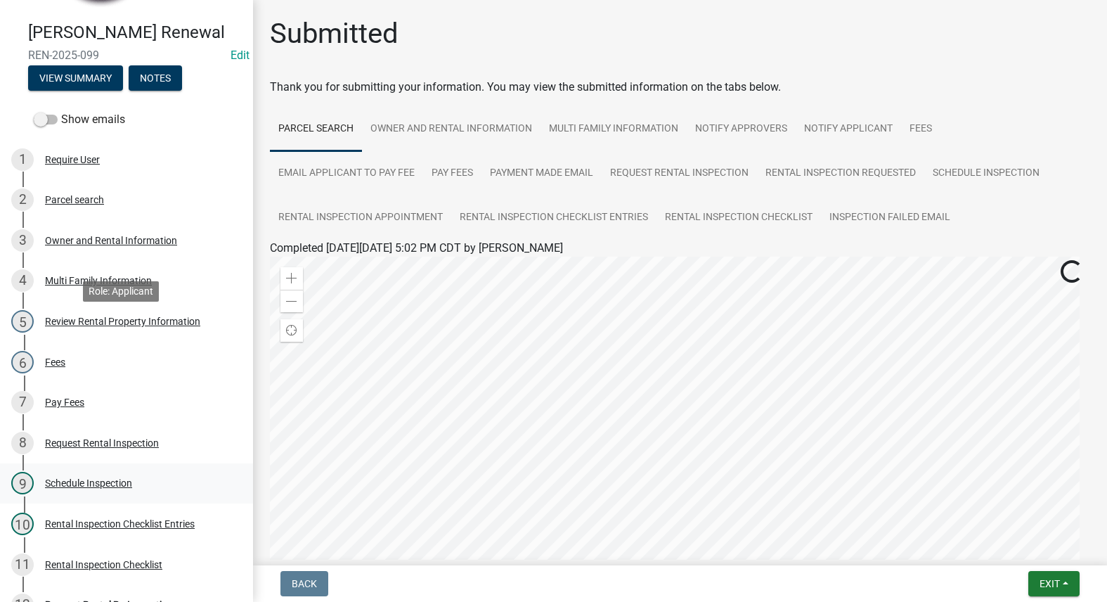
scroll to position [351, 0]
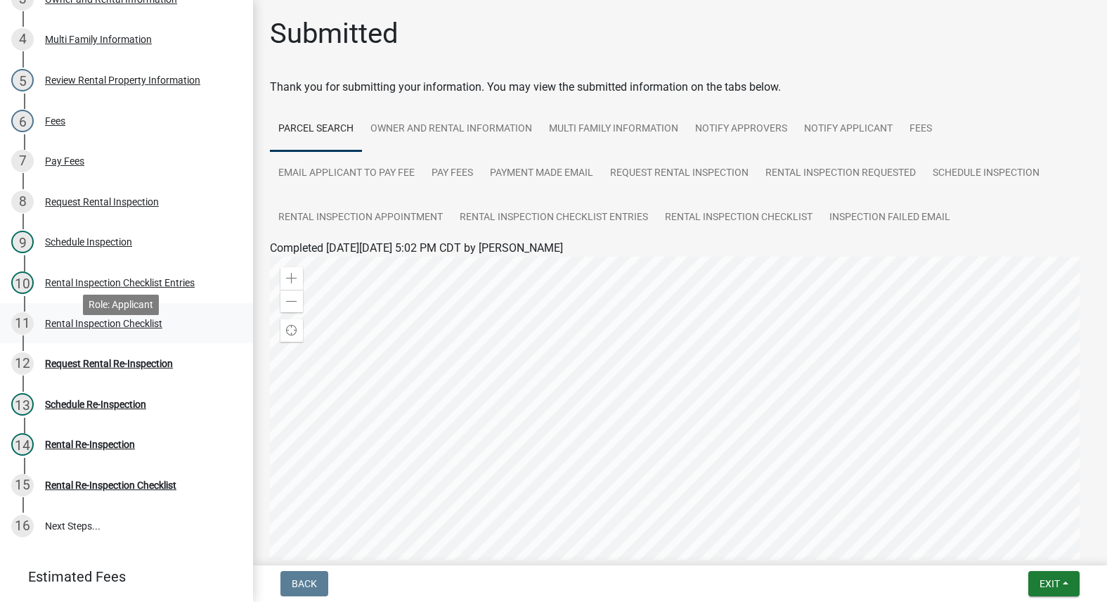
click at [138, 328] on div "Rental Inspection Checklist" at bounding box center [103, 323] width 117 height 10
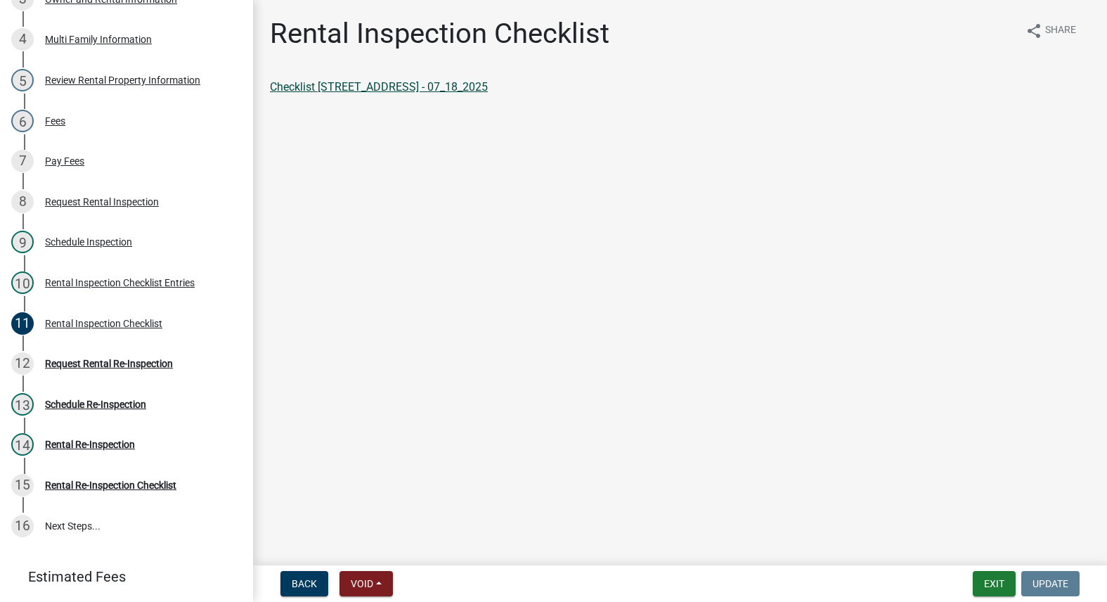
click at [378, 85] on link "Checklist 1009 N 6TH ST - 07_18_2025" at bounding box center [379, 86] width 218 height 13
